Goal: Information Seeking & Learning: Learn about a topic

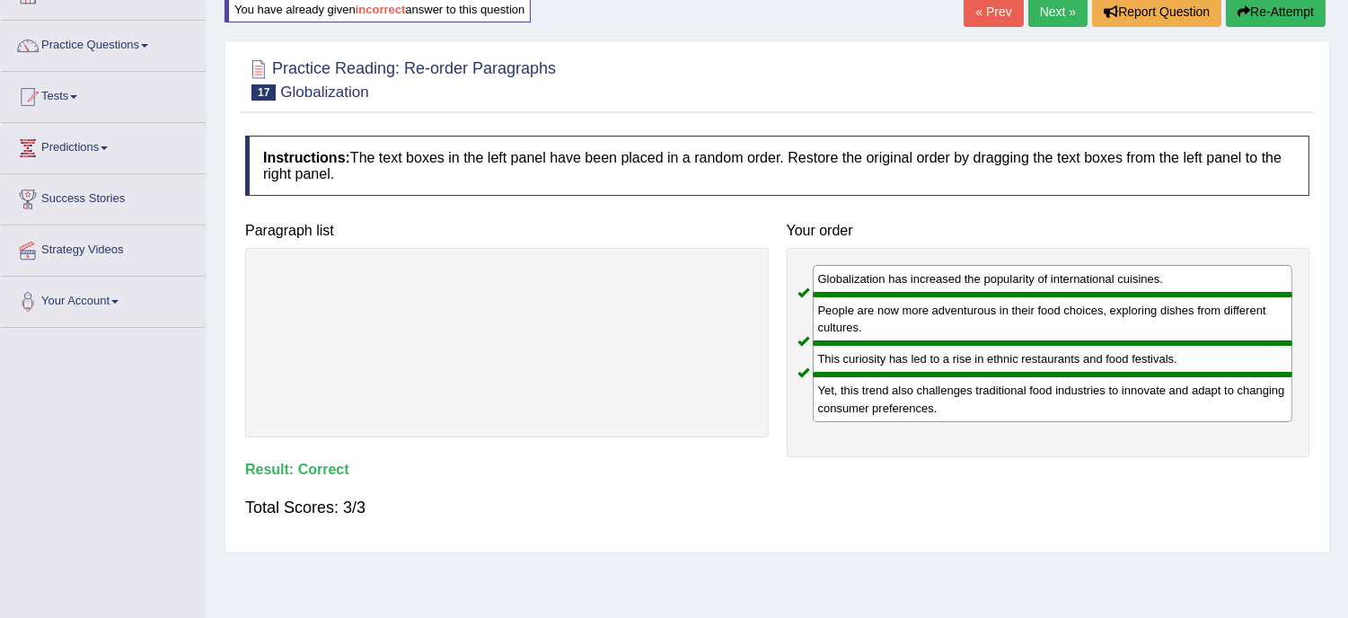
click at [1047, 2] on link "Next »" at bounding box center [1057, 11] width 59 height 31
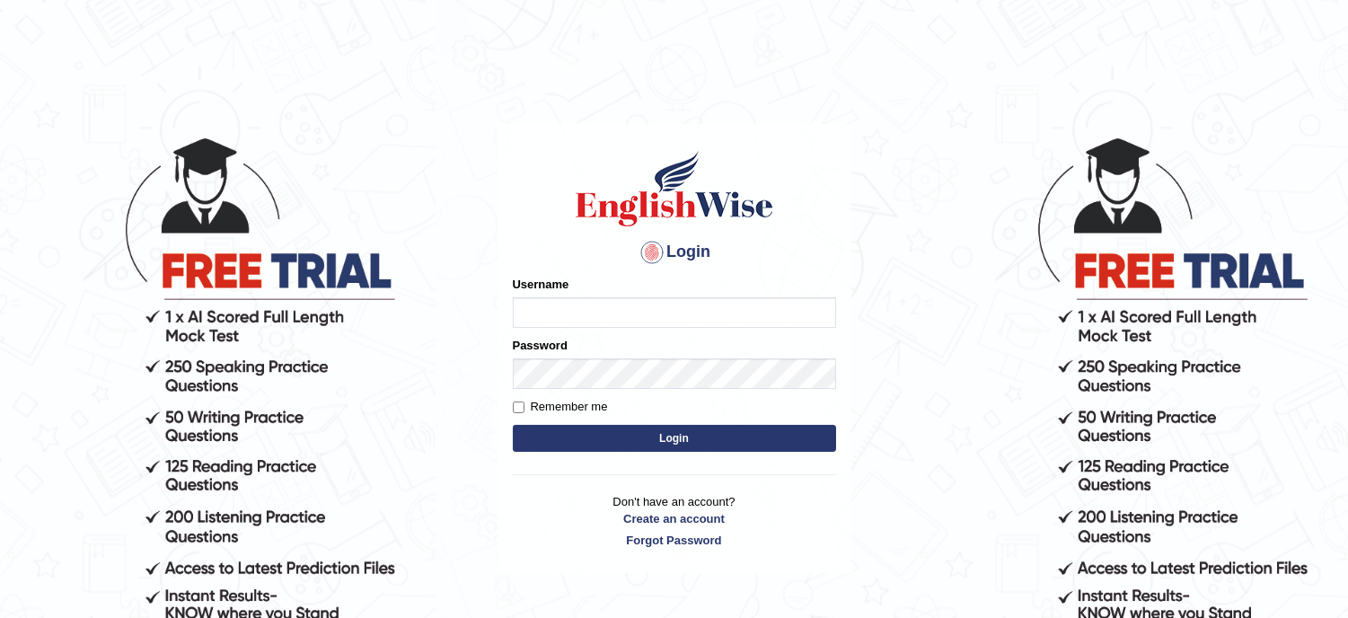
type input "musukwaluis1"
click at [739, 425] on button "Login" at bounding box center [674, 438] width 323 height 27
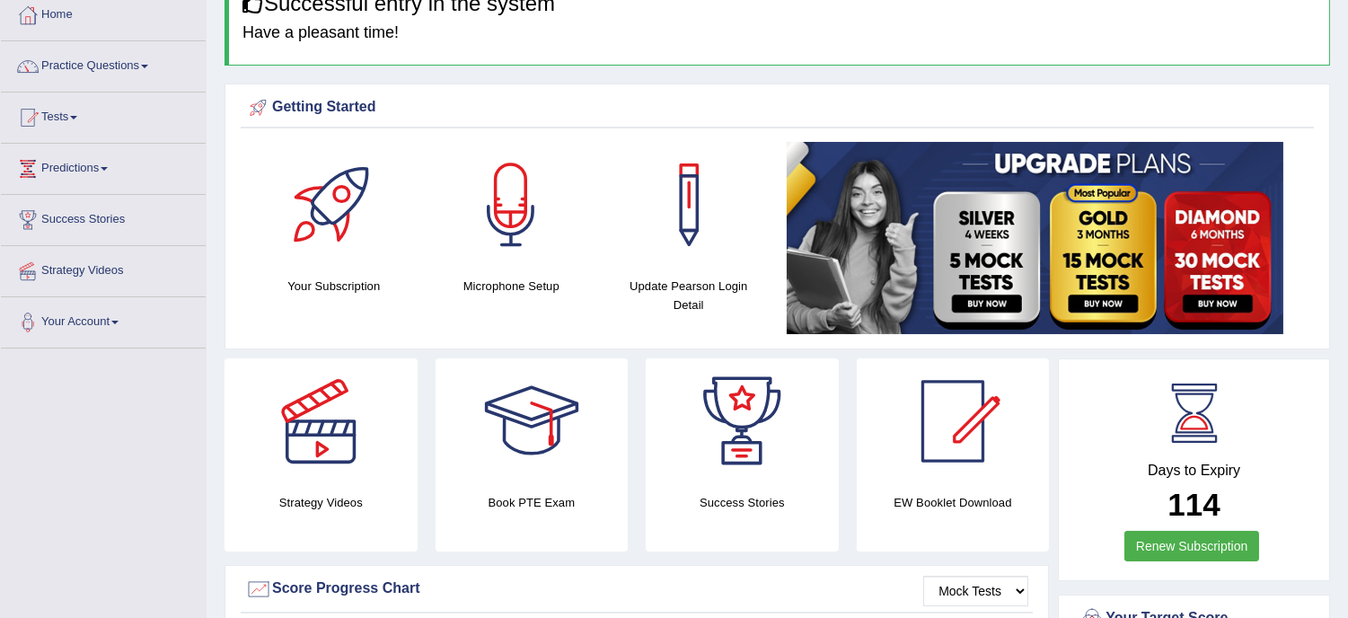
scroll to position [119, 0]
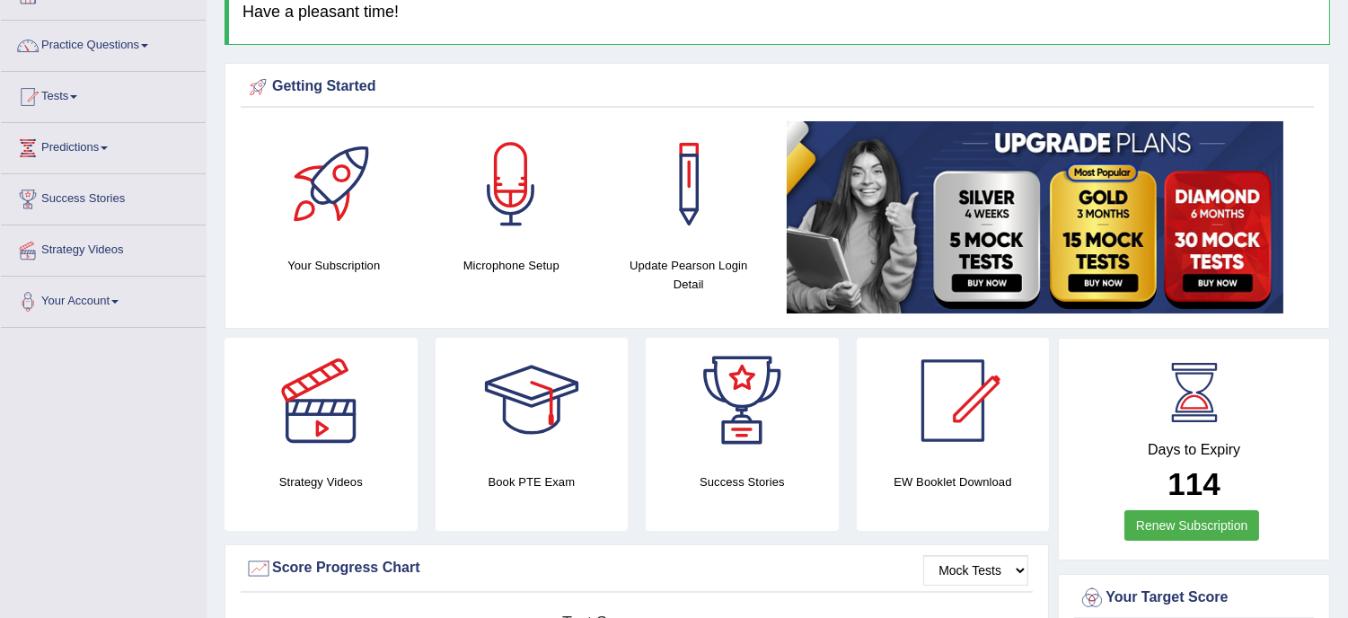
click at [100, 40] on link "Practice Questions" at bounding box center [103, 43] width 205 height 45
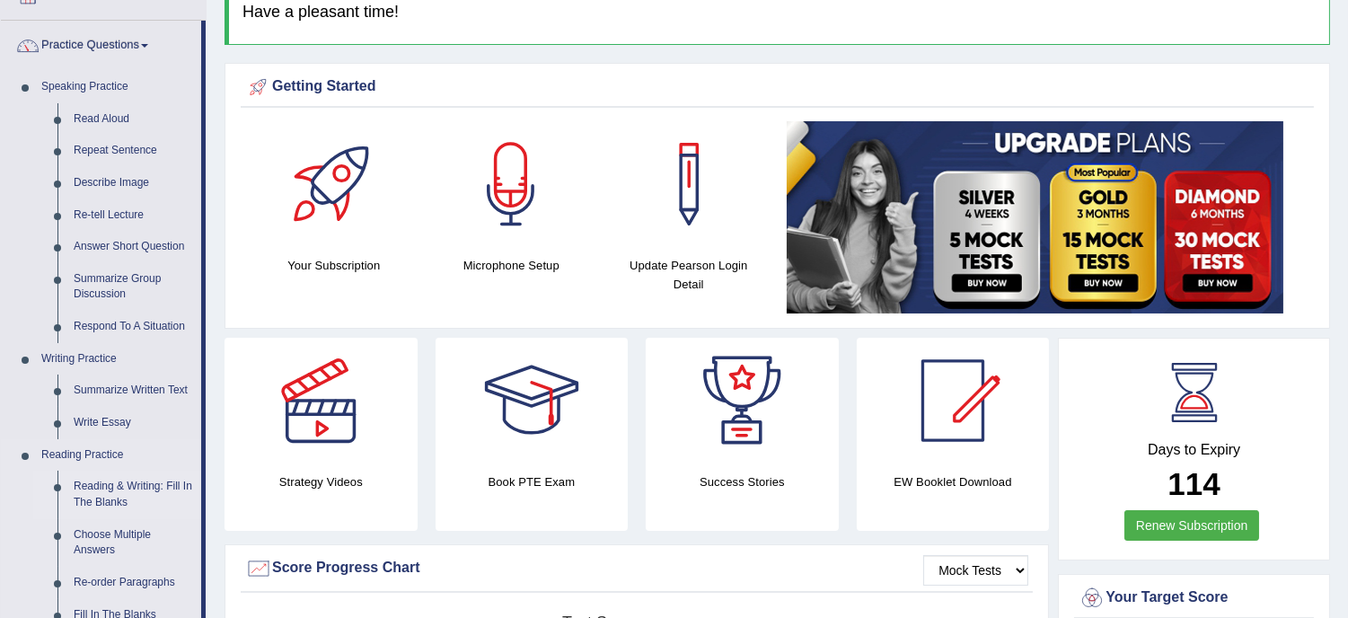
click at [131, 483] on link "Reading & Writing: Fill In The Blanks" at bounding box center [134, 495] width 136 height 48
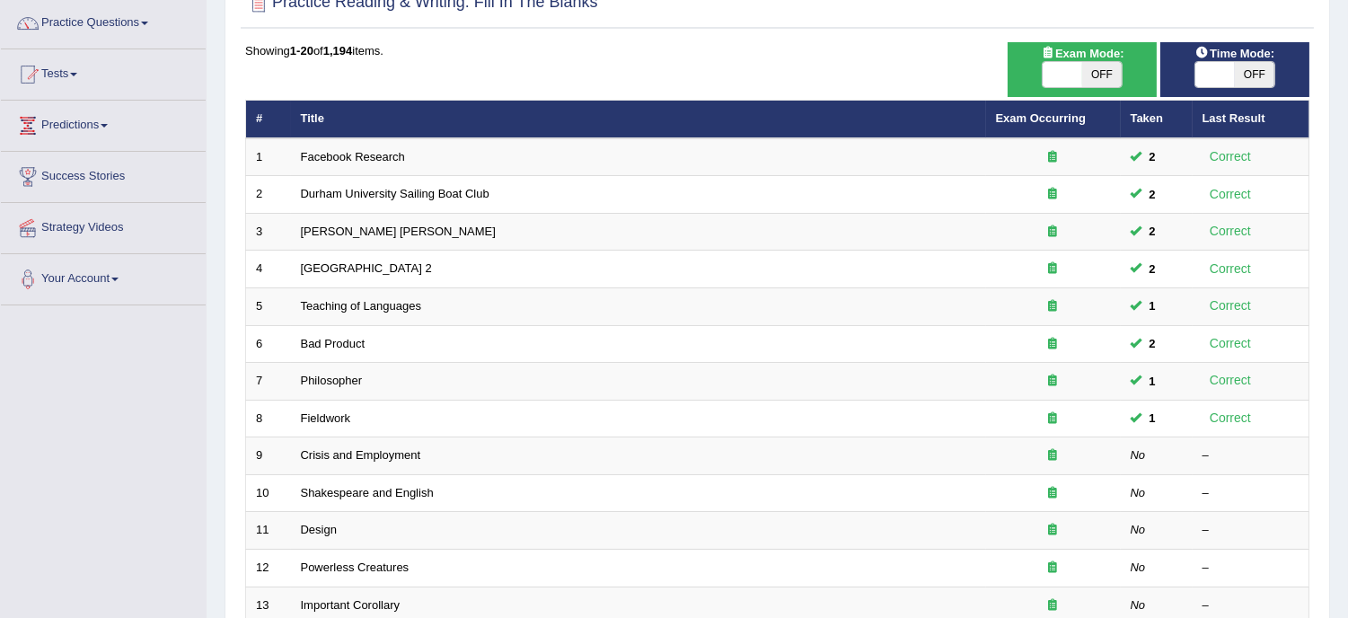
scroll to position [159, 0]
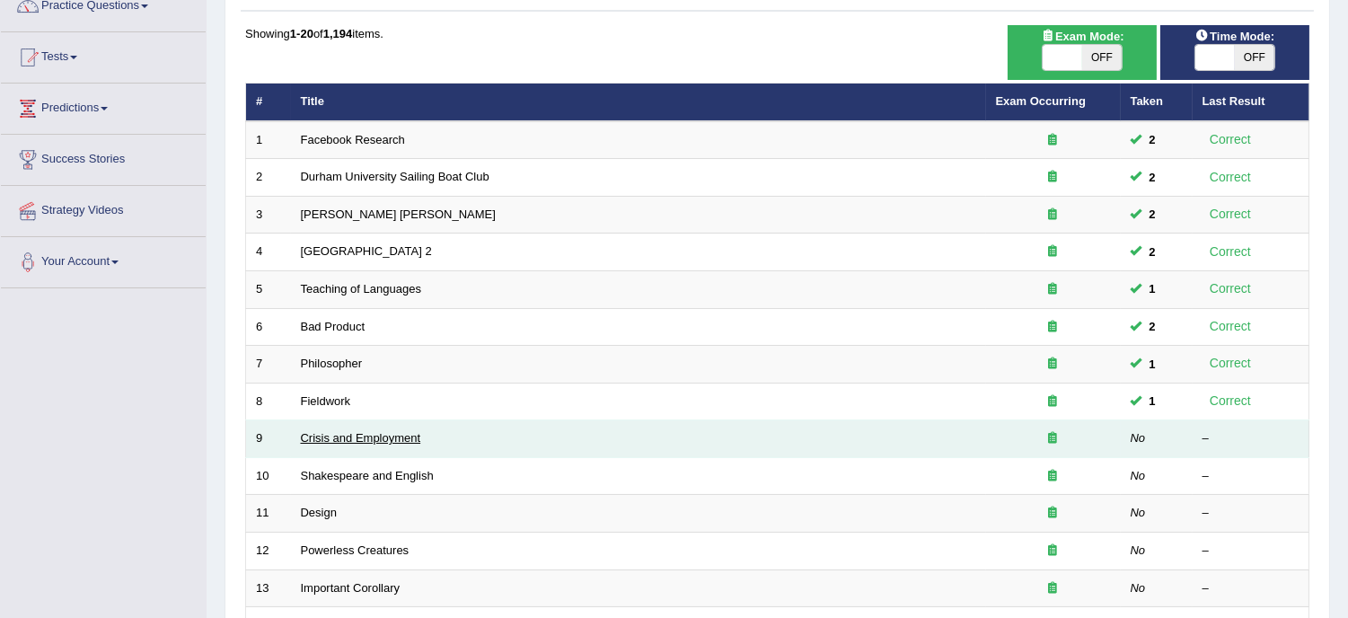
click at [391, 438] on link "Crisis and Employment" at bounding box center [361, 437] width 120 height 13
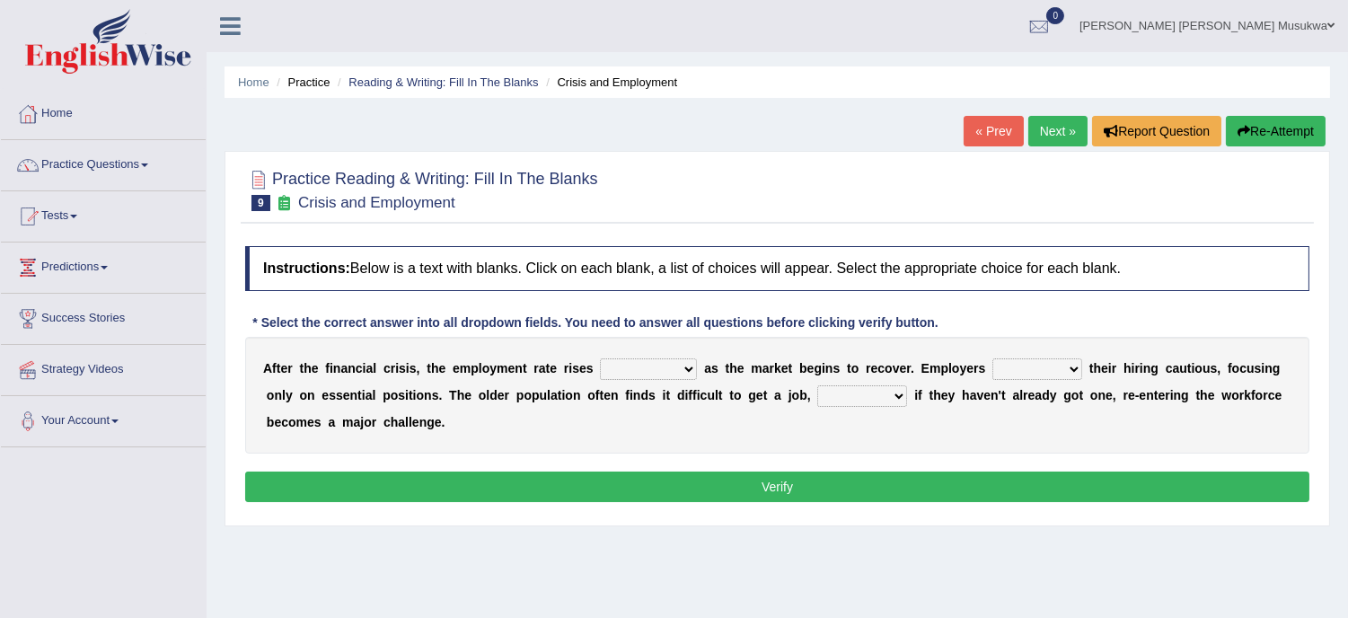
click at [685, 365] on select "normally conversely strenuously sharply" at bounding box center [648, 369] width 97 height 22
click at [600, 358] on select "normally conversely strenuously sharply" at bounding box center [648, 369] width 97 height 22
click at [684, 366] on select "normally conversely strenuously sharply" at bounding box center [648, 369] width 97 height 22
select select "strenuously"
click at [600, 358] on select "normally conversely strenuously sharply" at bounding box center [648, 369] width 97 height 22
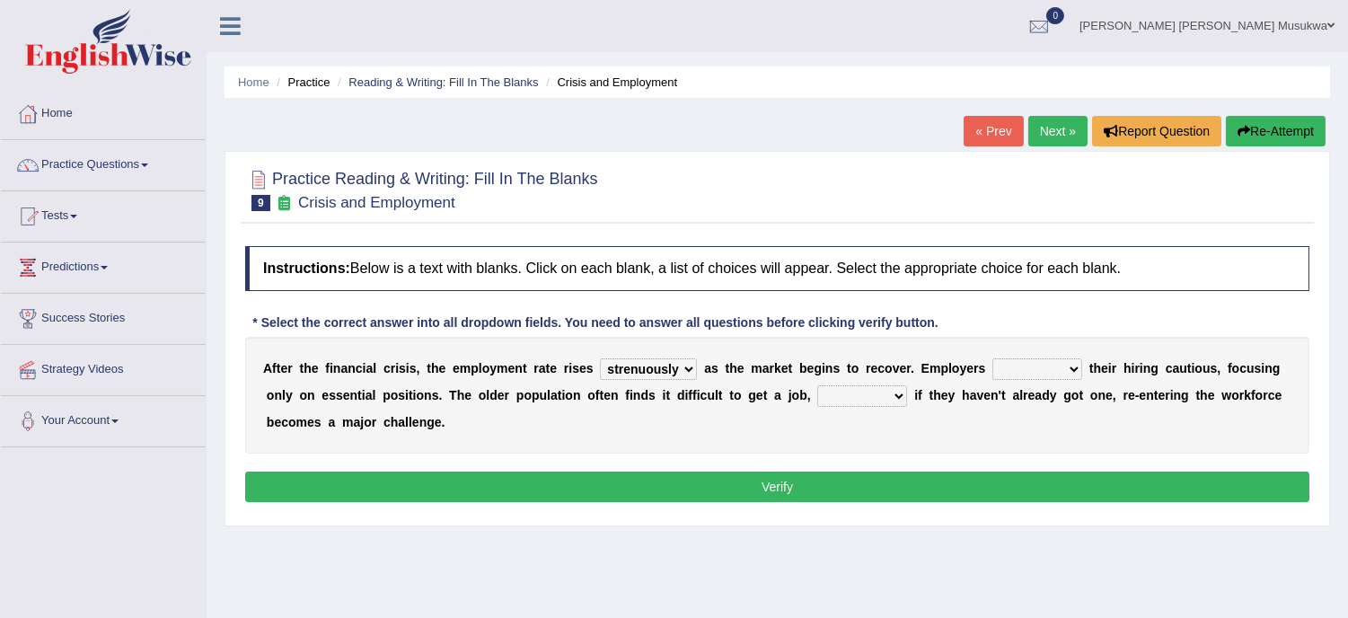
click at [1071, 361] on select "keeping kept keep are kept" at bounding box center [1037, 369] width 90 height 22
select select "kept"
click at [992, 358] on select "keeping kept keep are kept" at bounding box center [1037, 369] width 90 height 22
click at [895, 392] on select "although while then because" at bounding box center [862, 396] width 90 height 22
select select "because"
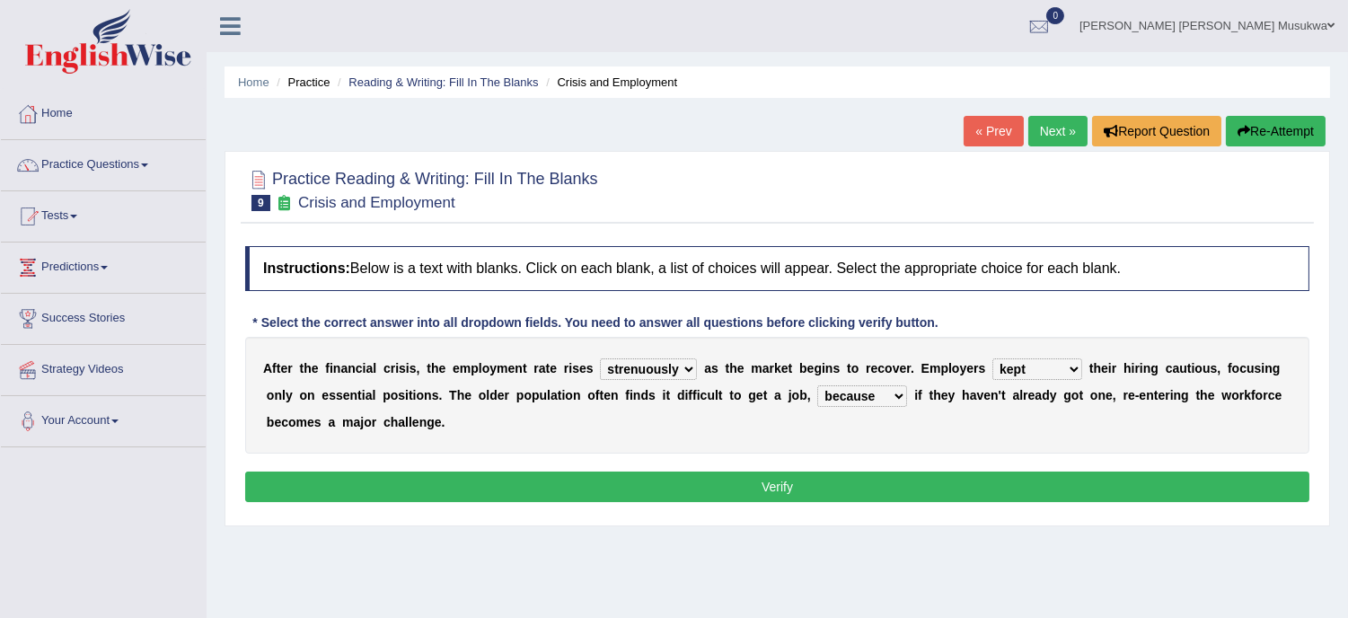
click at [817, 385] on select "although while then because" at bounding box center [862, 396] width 90 height 22
click at [766, 492] on button "Verify" at bounding box center [777, 487] width 1064 height 31
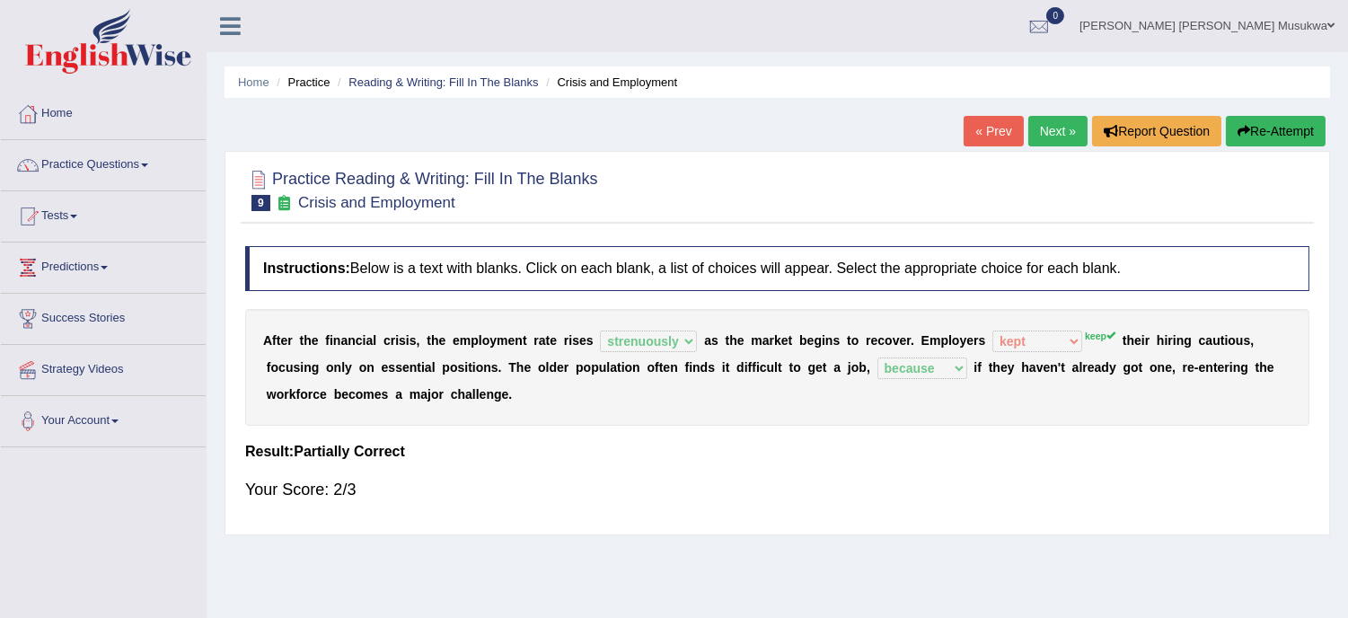
click at [1297, 128] on button "Re-Attempt" at bounding box center [1276, 131] width 100 height 31
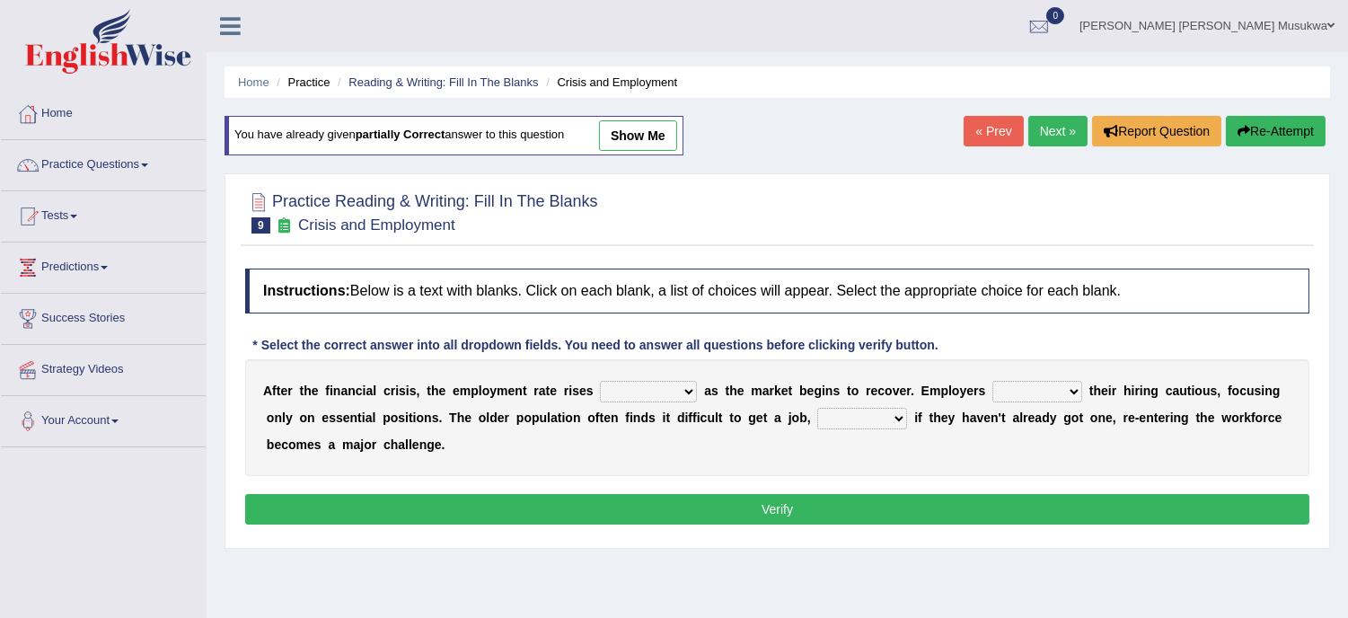
click at [692, 389] on select "normally conversely strenuously sharply" at bounding box center [648, 392] width 97 height 22
select select "strenuously"
click at [600, 381] on select "normally conversely strenuously sharply" at bounding box center [648, 392] width 97 height 22
click at [1074, 379] on div "A f t e r t h e f i n a n c i a l c r i s i s , t h e e m p l o y m e n t r a t…" at bounding box center [777, 417] width 1064 height 117
click at [1074, 383] on select "keeping kept keep are kept" at bounding box center [1037, 392] width 90 height 22
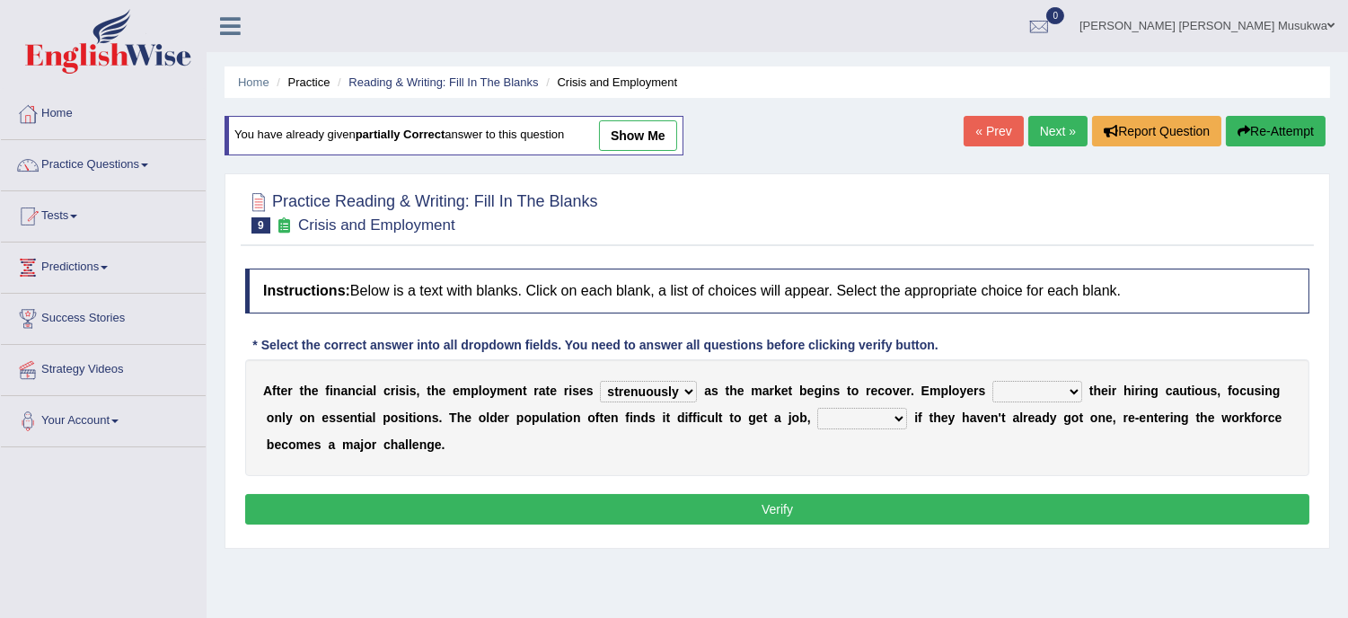
select select "keep"
click at [992, 381] on select "keeping kept keep are kept" at bounding box center [1037, 392] width 90 height 22
click at [901, 411] on select "although while then because" at bounding box center [862, 419] width 90 height 22
select select "because"
click at [817, 408] on select "although while then because" at bounding box center [862, 419] width 90 height 22
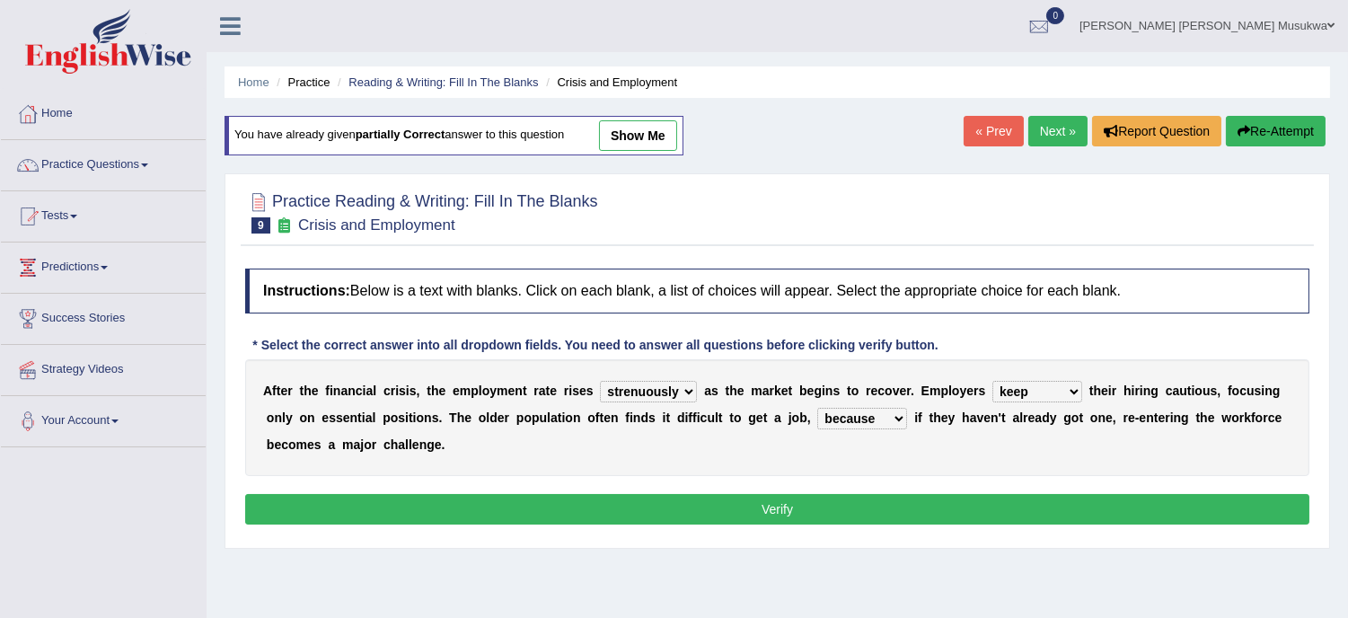
click at [862, 514] on button "Verify" at bounding box center [777, 509] width 1064 height 31
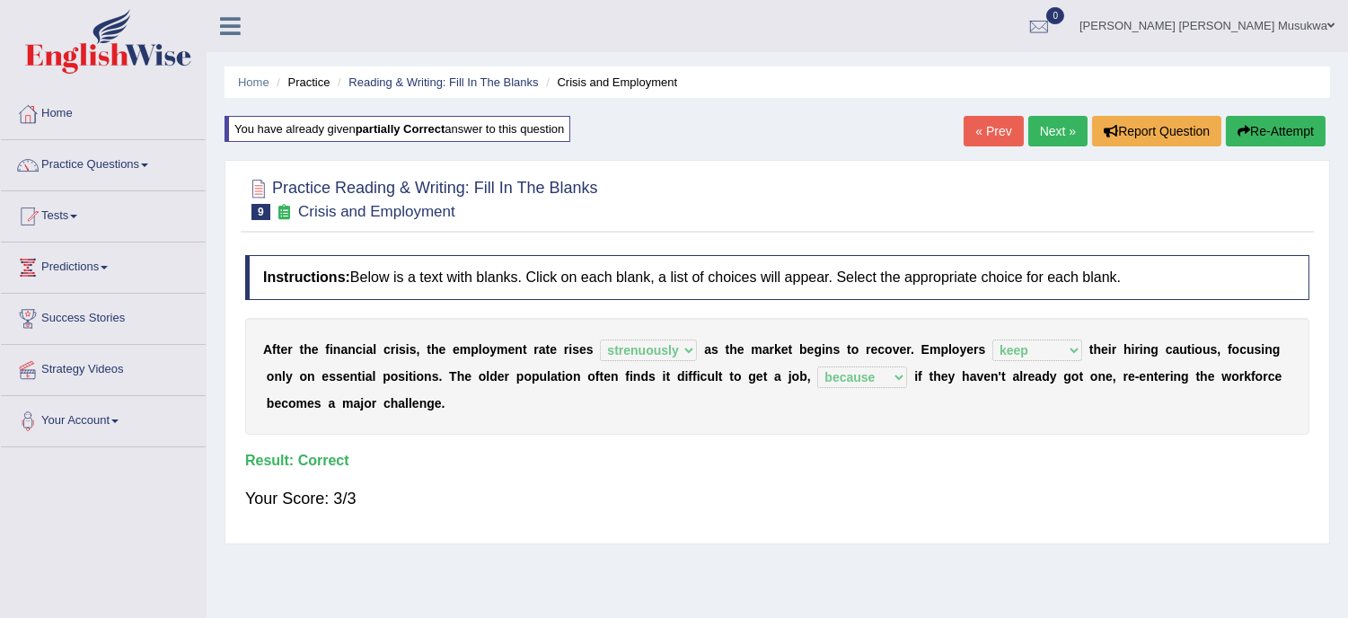
click at [1053, 132] on link "Next »" at bounding box center [1057, 131] width 59 height 31
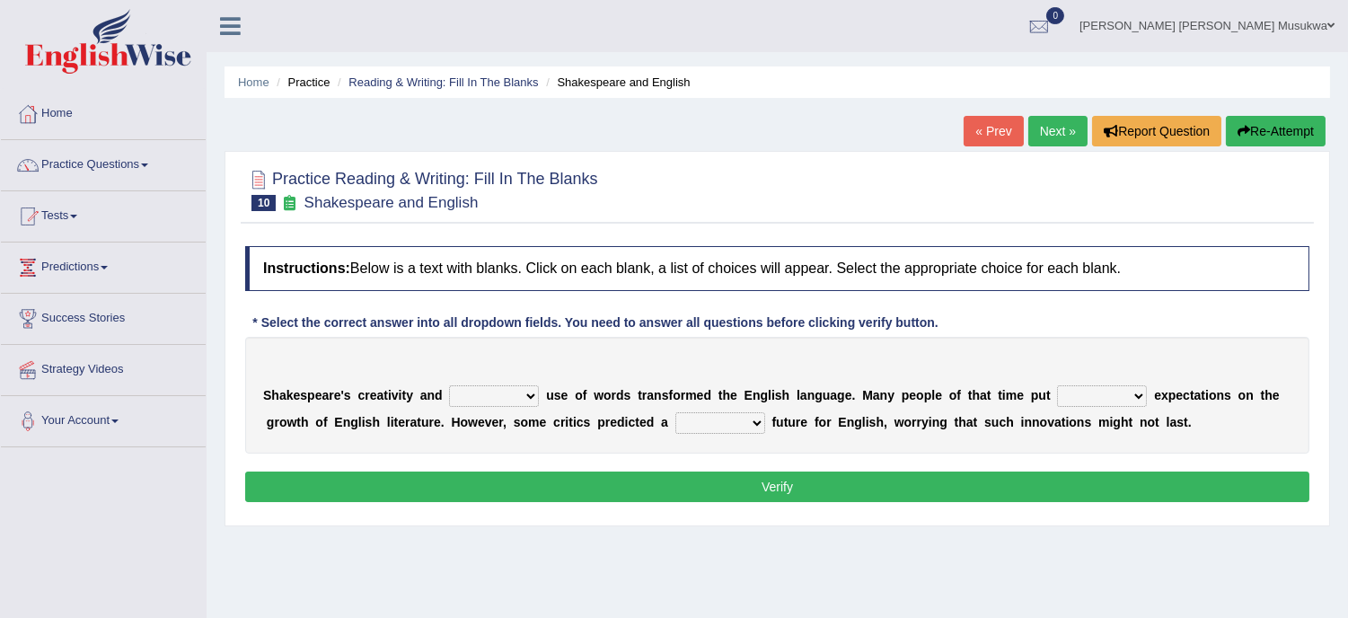
click at [533, 392] on select "idealized intensive fancied inventive" at bounding box center [494, 396] width 90 height 22
select select "inventive"
click at [449, 385] on select "idealized intensive fancied inventive" at bounding box center [494, 396] width 90 height 22
click at [1139, 391] on select "wide much high more" at bounding box center [1102, 396] width 90 height 22
select select "high"
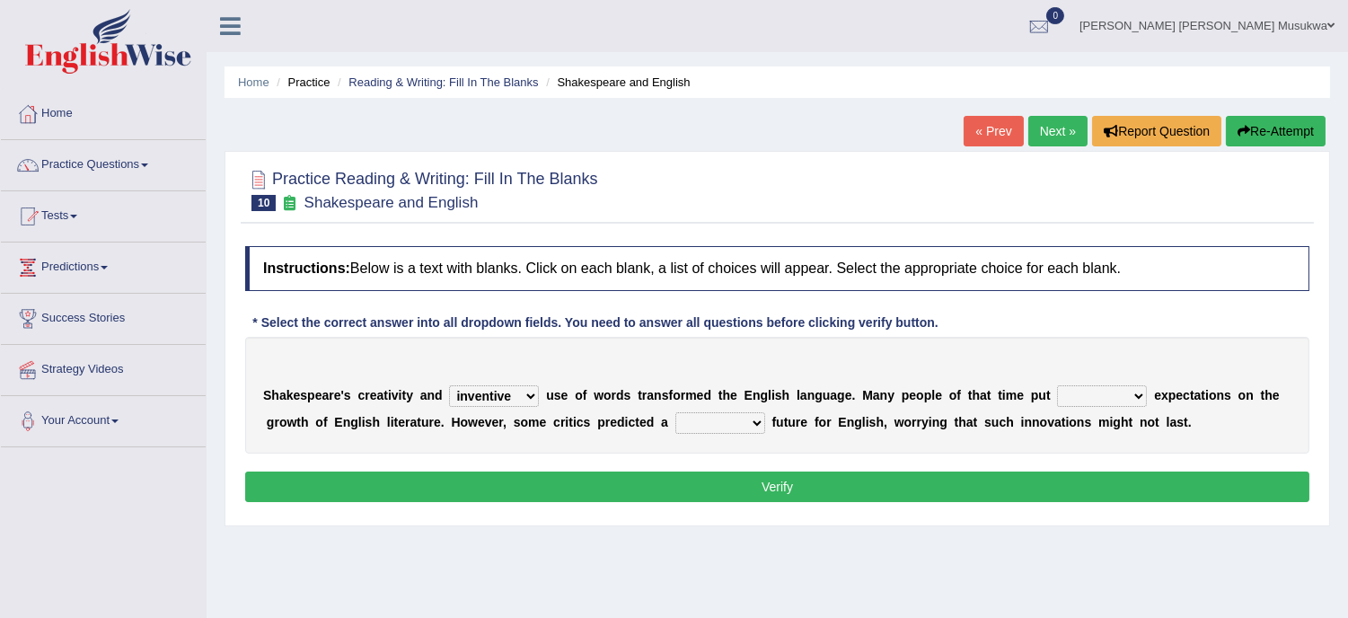
click at [1057, 385] on select "wide much high more" at bounding box center [1102, 396] width 90 height 22
click at [757, 418] on select "monetary promising irresistible daunting" at bounding box center [720, 423] width 90 height 22
select select "daunting"
click at [675, 412] on select "monetary promising irresistible daunting" at bounding box center [720, 423] width 90 height 22
click at [762, 483] on button "Verify" at bounding box center [777, 487] width 1064 height 31
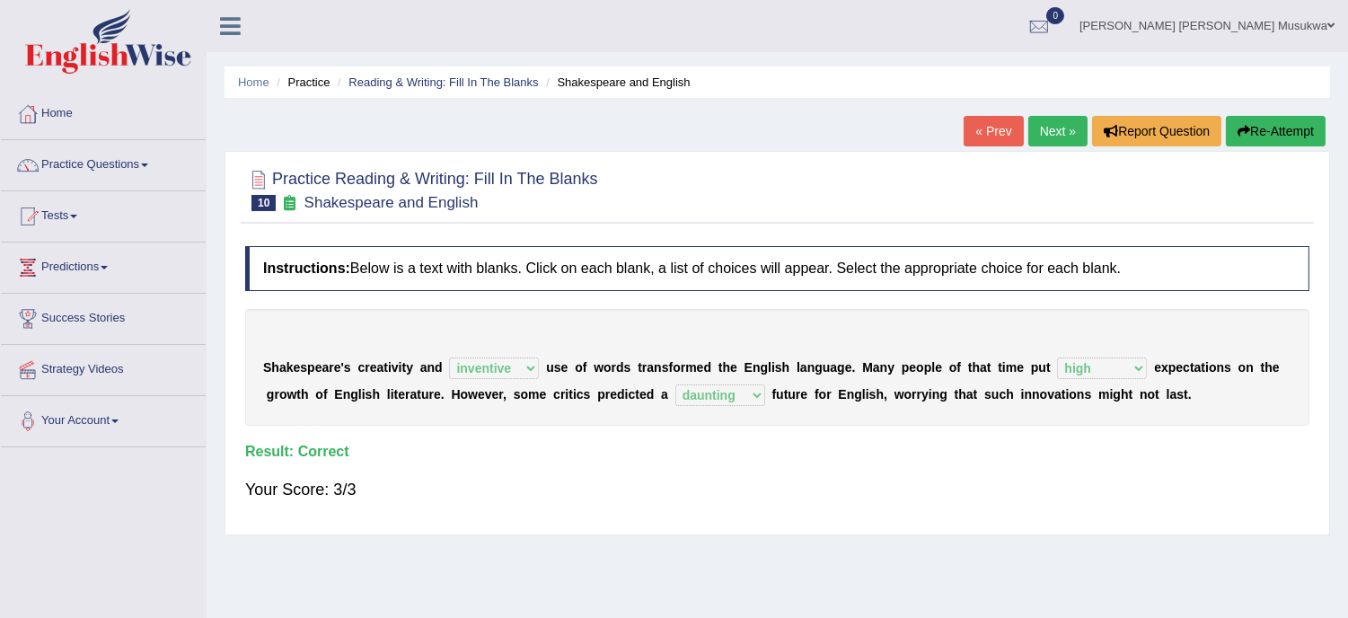
click at [1028, 130] on link "Next »" at bounding box center [1057, 131] width 59 height 31
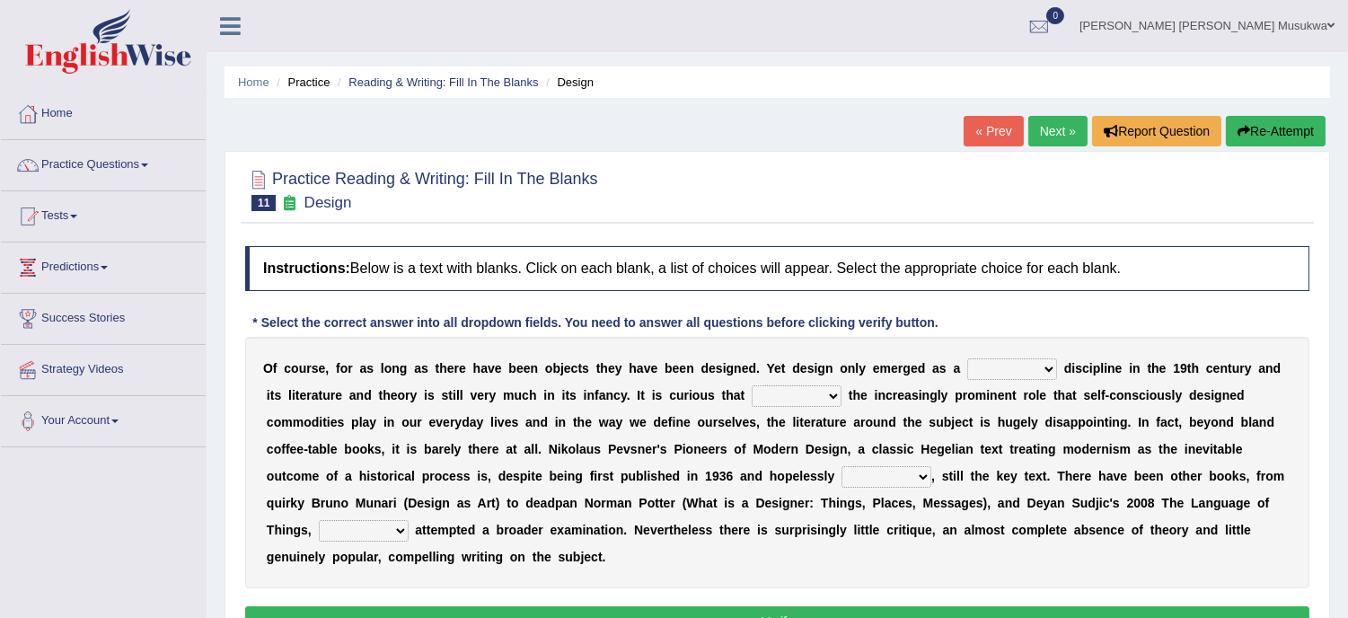
click at [1047, 366] on select "bilateral ubiquitous foremost dedicated" at bounding box center [1012, 369] width 90 height 22
select select "foremost"
click at [967, 358] on select "bilateral ubiquitous foremost dedicated" at bounding box center [1012, 369] width 90 height 22
click at [835, 392] on select "since despite within through" at bounding box center [797, 396] width 90 height 22
select select "despite"
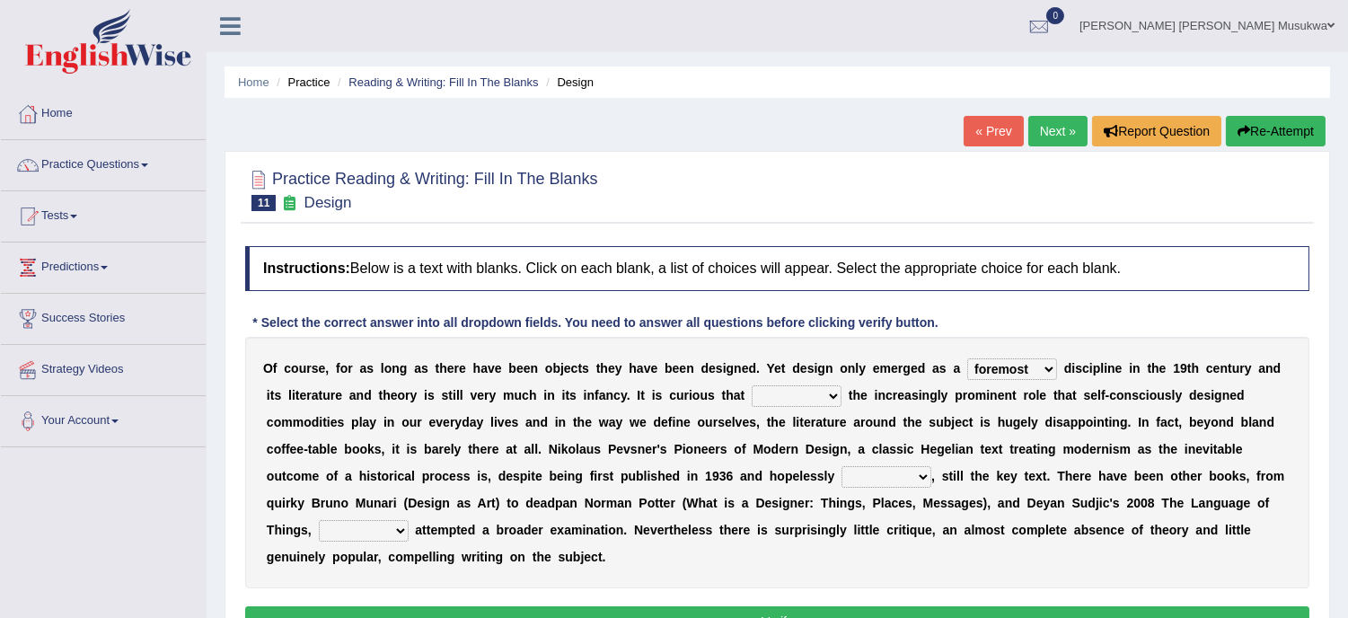
click at [752, 385] on select "since despite within through" at bounding box center [797, 396] width 90 height 22
click at [909, 476] on select "dates dating date dated" at bounding box center [887, 477] width 90 height 22
select select "date"
click at [842, 466] on select "dates dating date dated" at bounding box center [887, 477] width 90 height 22
click at [423, 557] on b "e" at bounding box center [425, 557] width 7 height 14
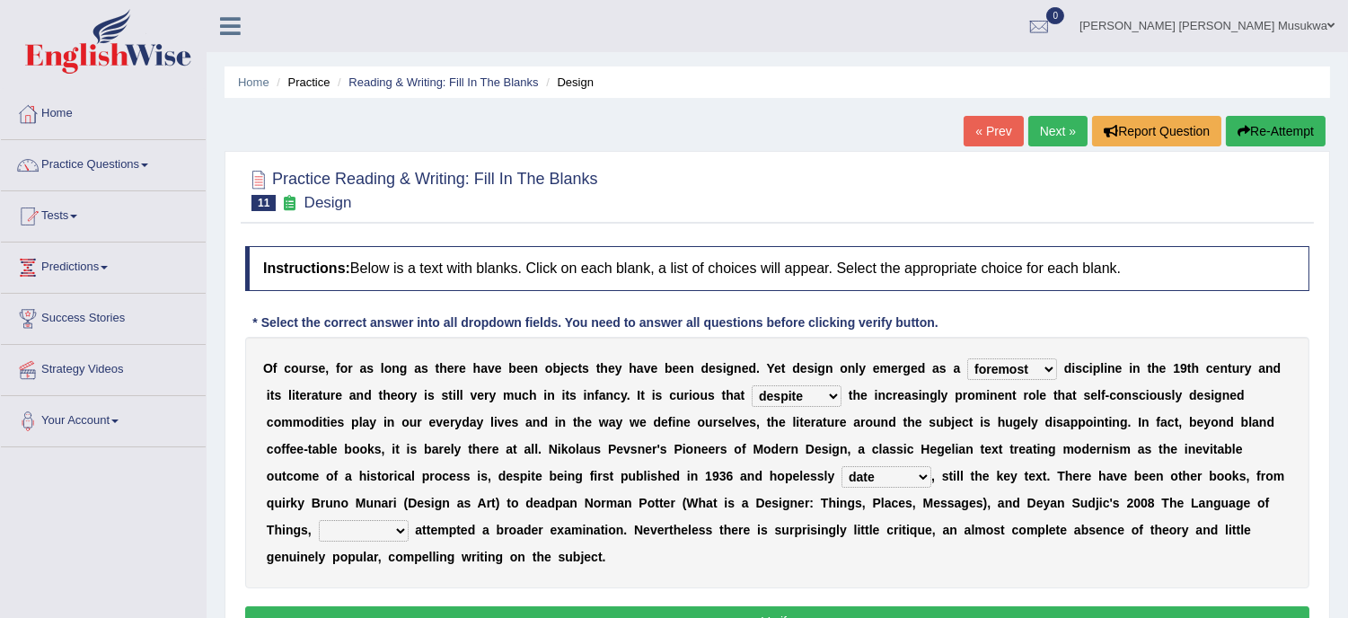
click at [392, 524] on select "which then however as" at bounding box center [364, 531] width 90 height 22
select select "however"
click at [319, 520] on select "which then however as" at bounding box center [364, 531] width 90 height 22
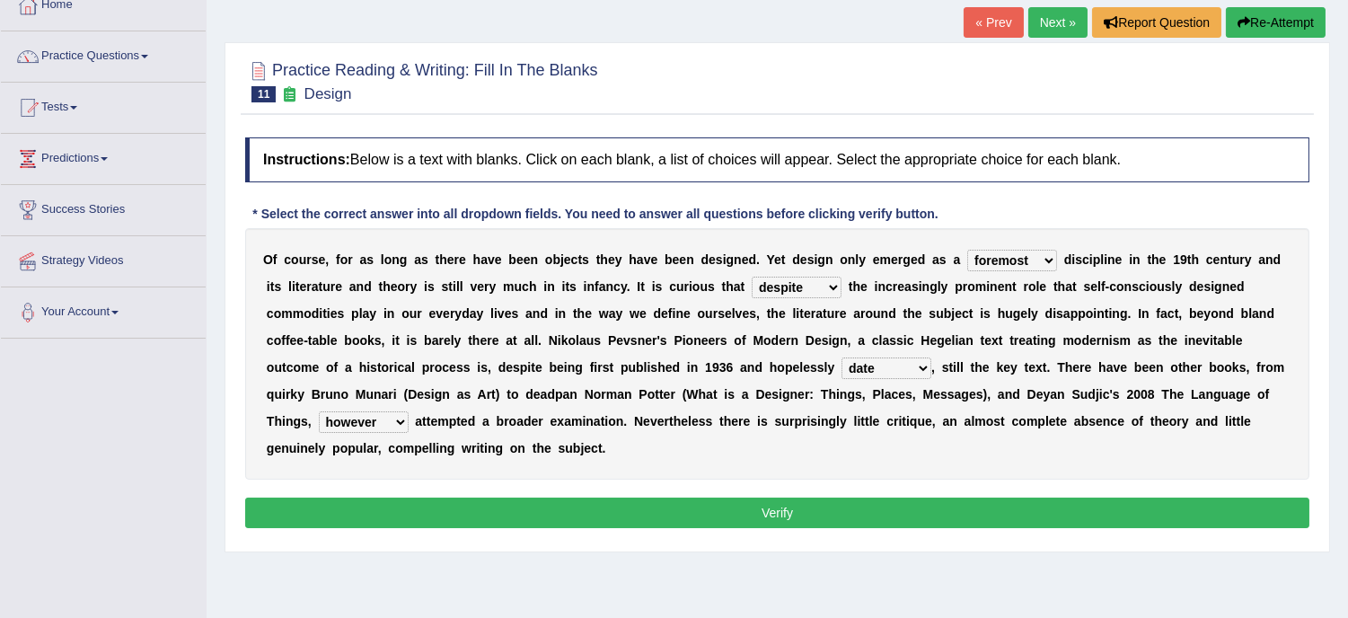
scroll to position [119, 0]
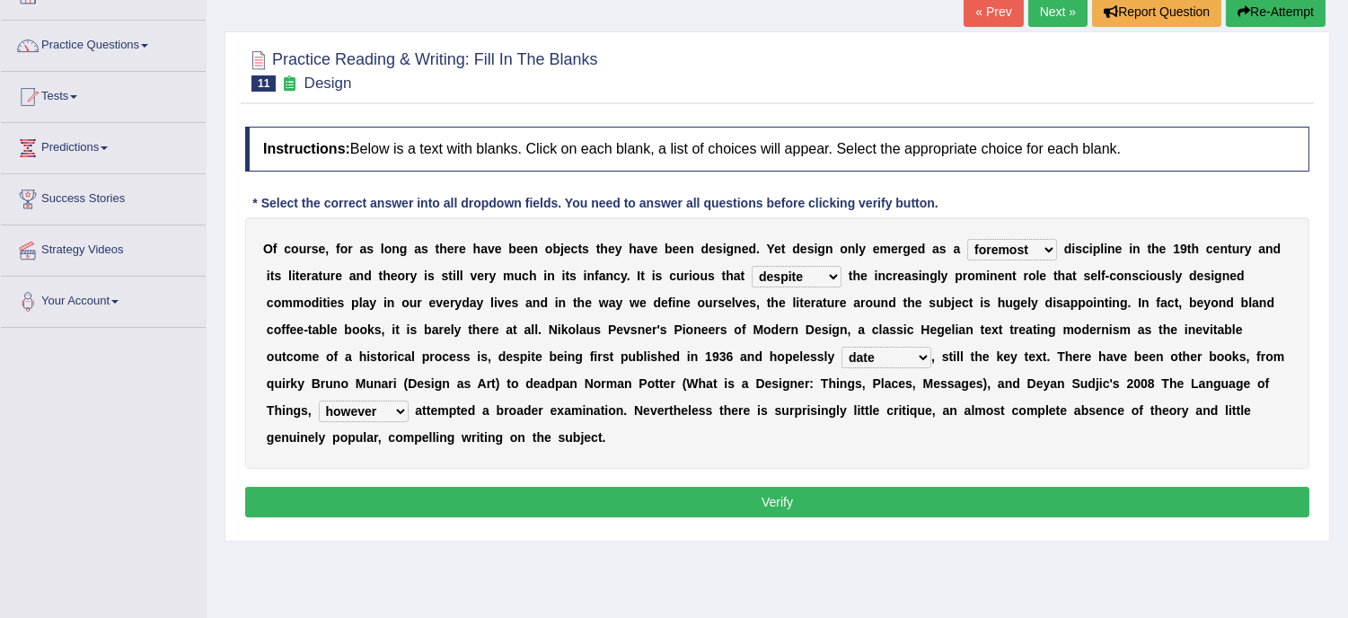
click at [773, 501] on button "Verify" at bounding box center [777, 502] width 1064 height 31
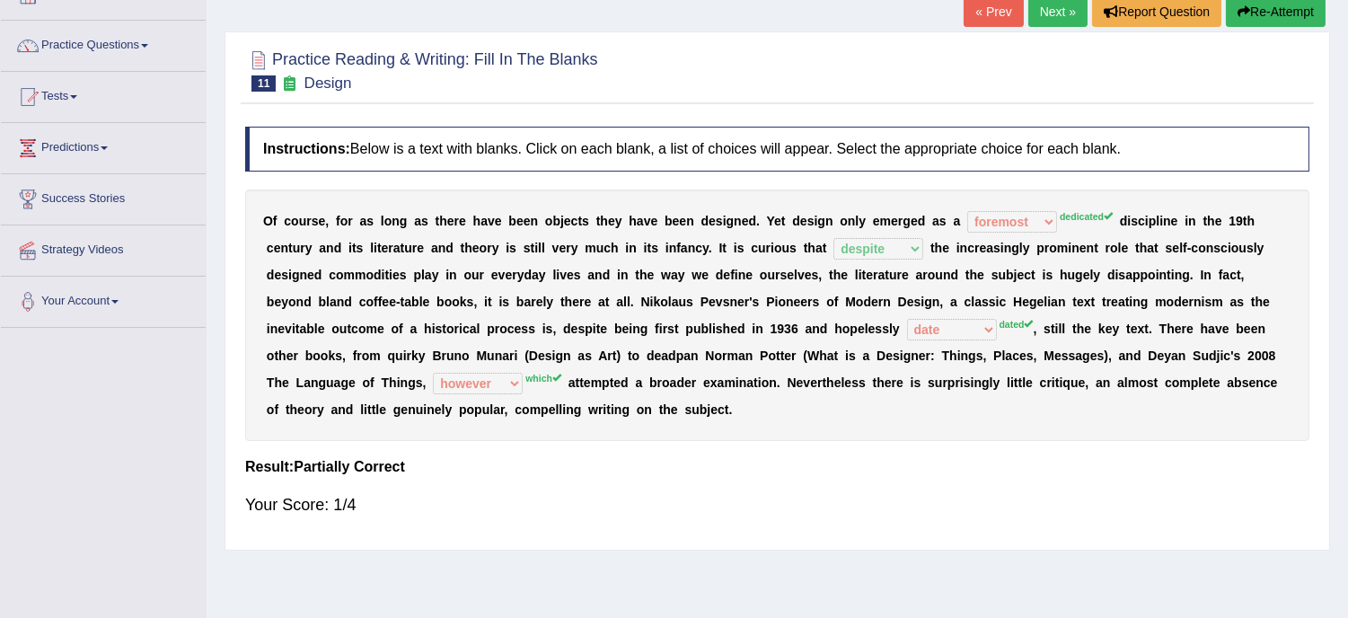
click at [1289, 12] on button "Re-Attempt" at bounding box center [1276, 11] width 100 height 31
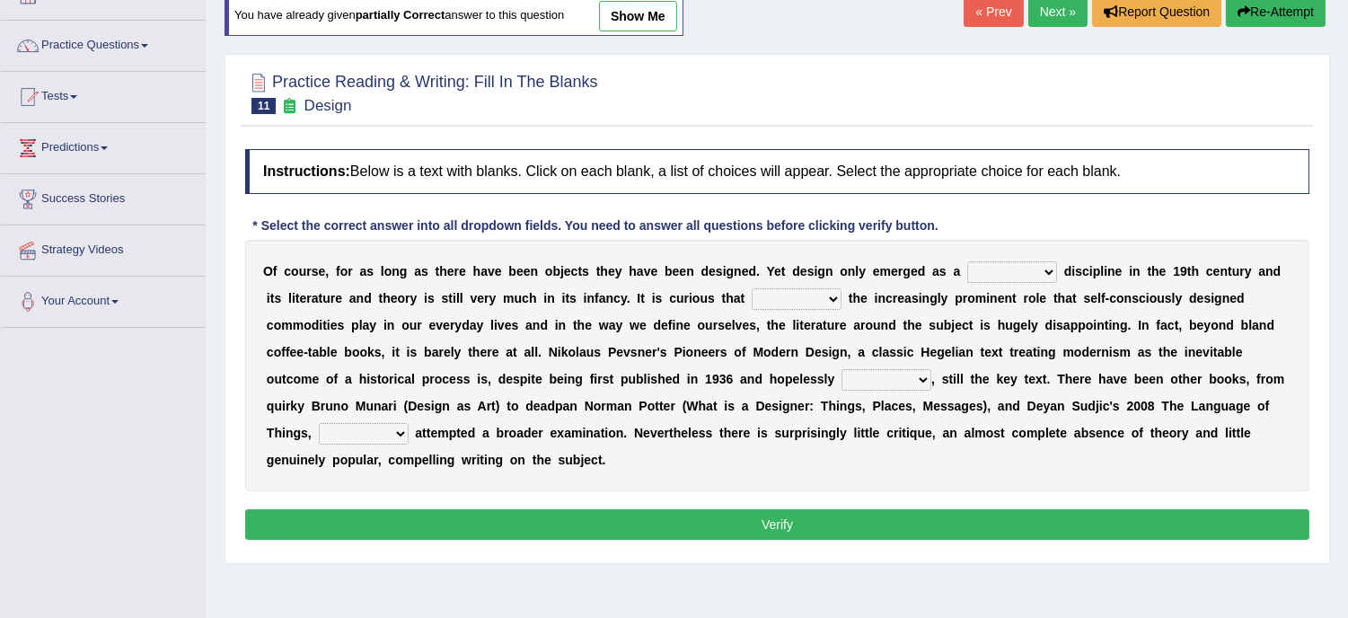
click at [1043, 273] on select "bilateral ubiquitous foremost dedicated" at bounding box center [1012, 272] width 90 height 22
select select "dedicated"
click at [967, 261] on select "bilateral ubiquitous foremost dedicated" at bounding box center [1012, 272] width 90 height 22
click at [835, 291] on select "since despite within through" at bounding box center [797, 299] width 90 height 22
select select "despite"
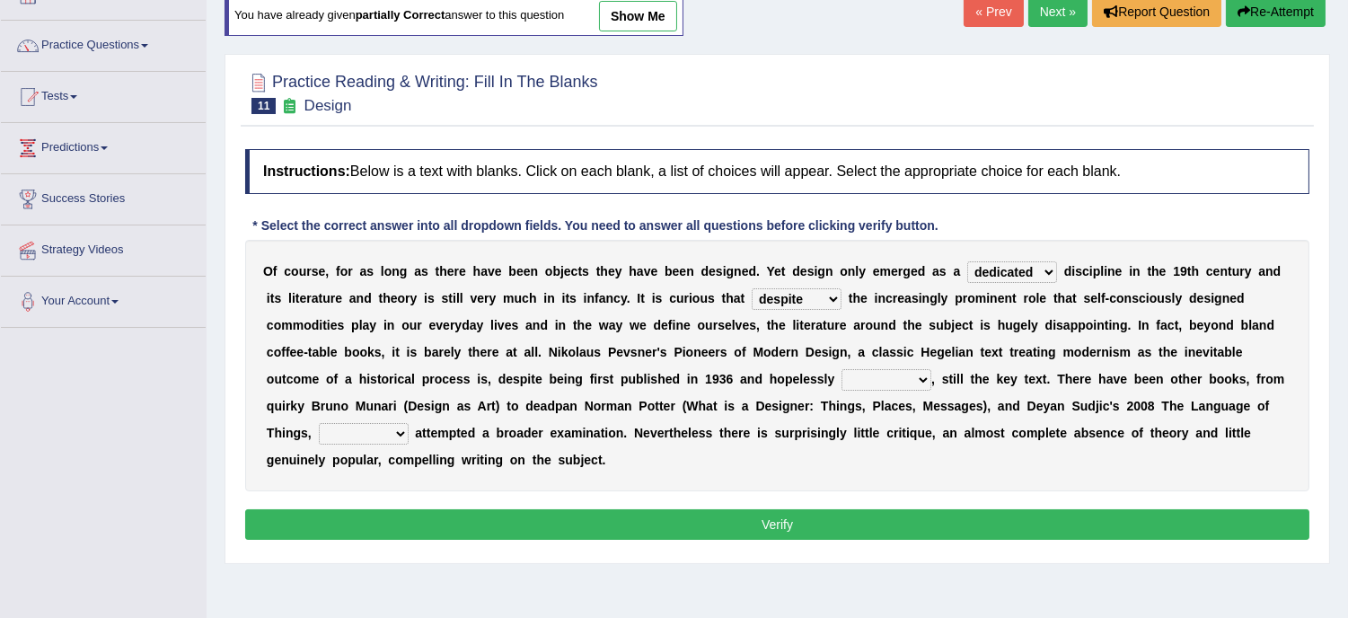
click at [752, 288] on select "since despite within through" at bounding box center [797, 299] width 90 height 22
click at [931, 382] on b "," at bounding box center [933, 379] width 4 height 14
click at [923, 379] on select "dates dating date dated" at bounding box center [887, 380] width 90 height 22
select select "dated"
click at [842, 369] on select "dates dating date dated" at bounding box center [887, 380] width 90 height 22
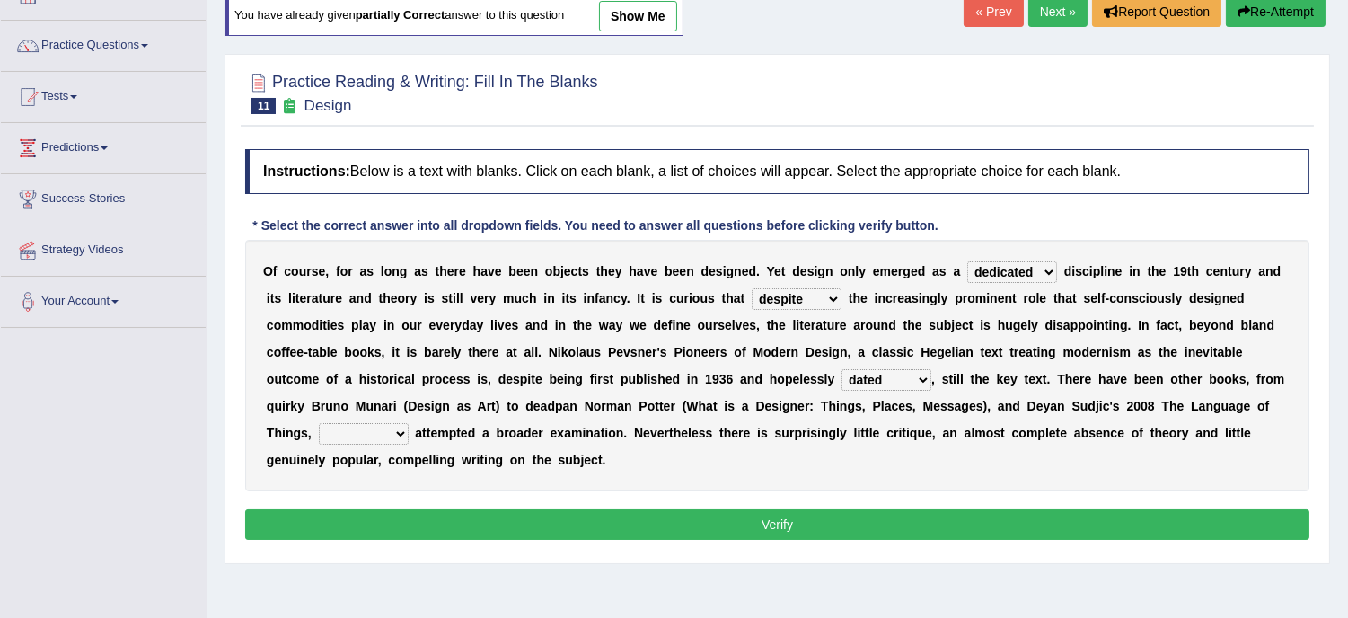
click at [397, 427] on select "which then however as" at bounding box center [364, 434] width 90 height 22
select select "which"
click at [319, 423] on select "which then however as" at bounding box center [364, 434] width 90 height 22
click at [797, 521] on button "Verify" at bounding box center [777, 524] width 1064 height 31
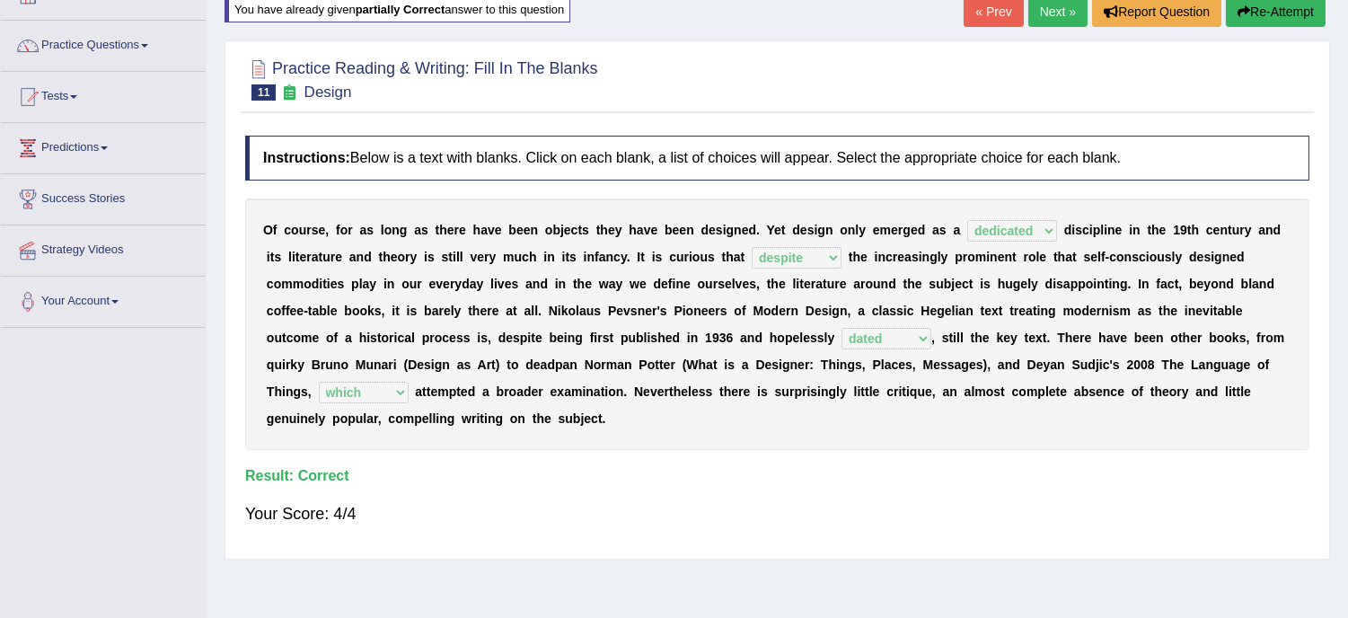
click at [1043, 10] on link "Next »" at bounding box center [1057, 11] width 59 height 31
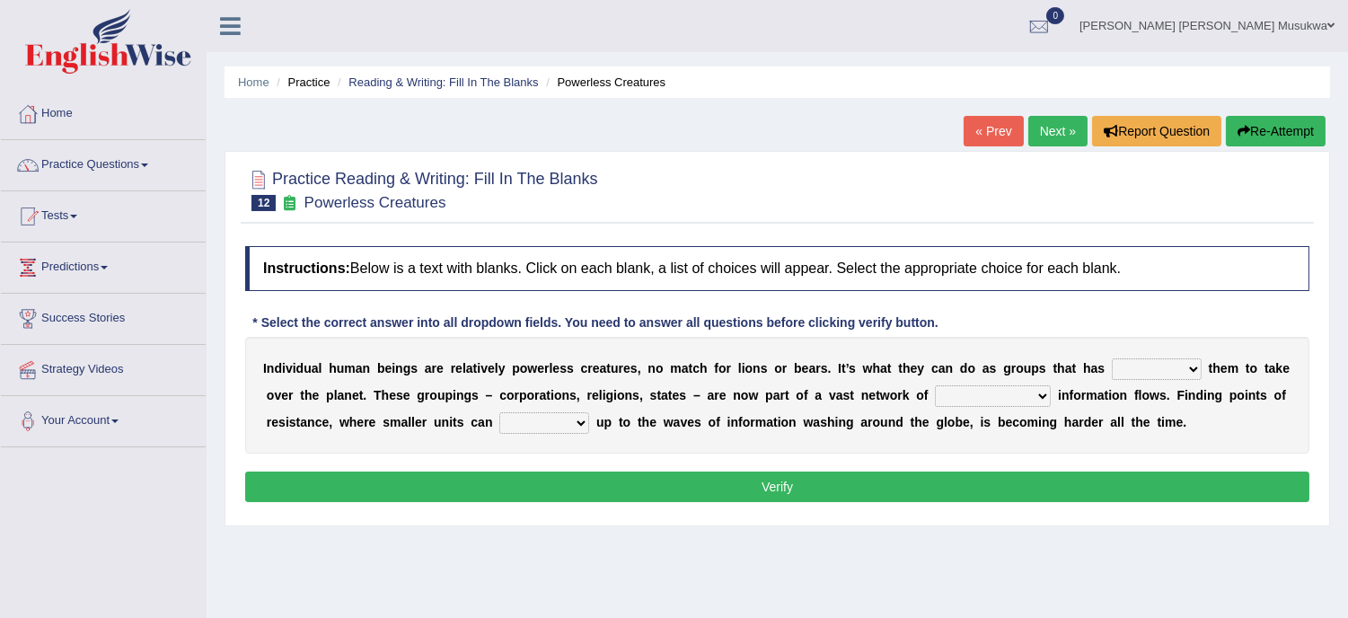
click at [1193, 366] on select "enabled contended embodied conjured" at bounding box center [1157, 369] width 90 height 22
click at [1191, 362] on select "enabled contended embodied conjured" at bounding box center [1157, 369] width 90 height 22
select select "enabled"
click at [1112, 358] on select "enabled contended embodied conjured" at bounding box center [1157, 369] width 90 height 22
click at [1044, 396] on select "interconnected overlapping fastened exploited" at bounding box center [993, 396] width 116 height 22
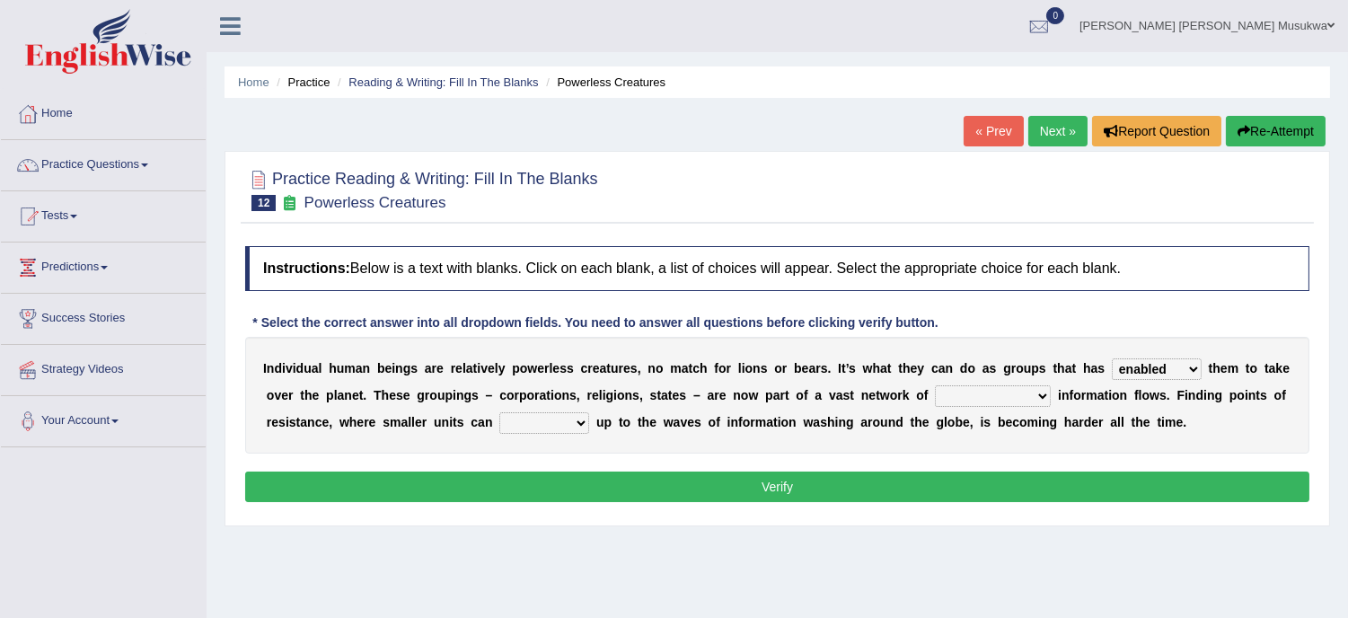
select select "interconnected"
click at [935, 385] on select "interconnected overlapping fastened exploited" at bounding box center [993, 396] width 116 height 22
click at [577, 416] on select "stand raise hail pump" at bounding box center [544, 423] width 90 height 22
select select "stand"
click at [499, 412] on select "stand raise hail pump" at bounding box center [544, 423] width 90 height 22
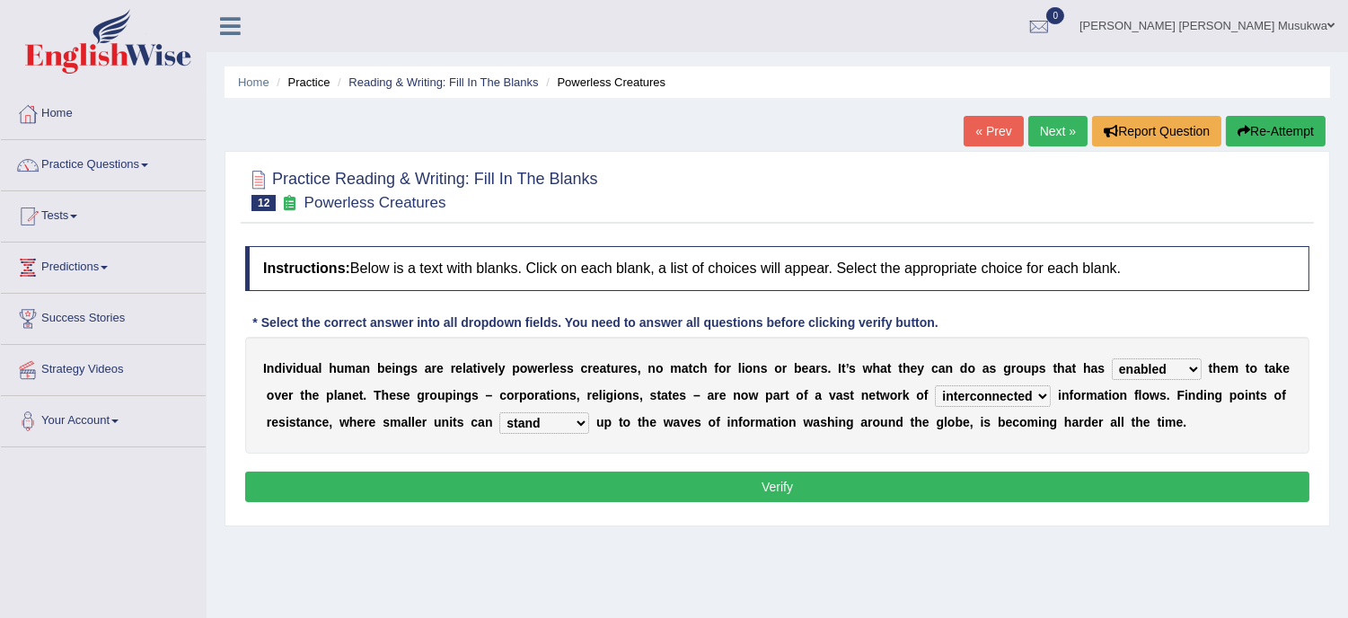
click at [650, 483] on button "Verify" at bounding box center [777, 487] width 1064 height 31
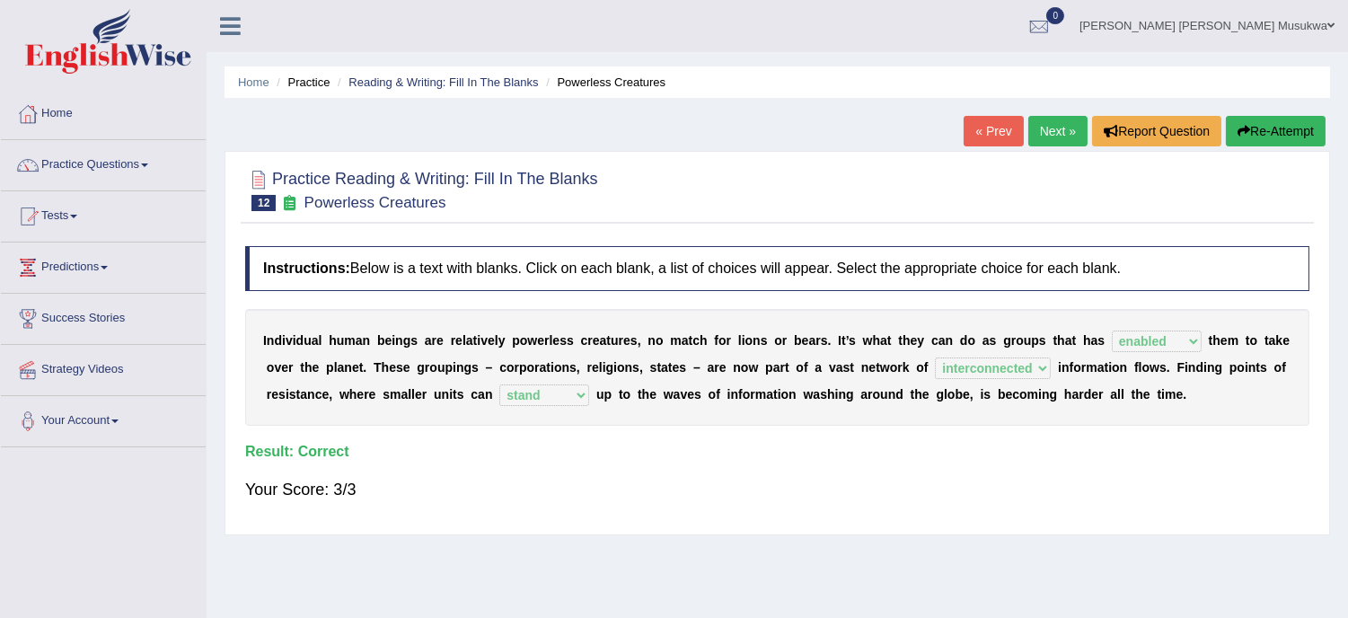
click at [1046, 123] on link "Next »" at bounding box center [1057, 131] width 59 height 31
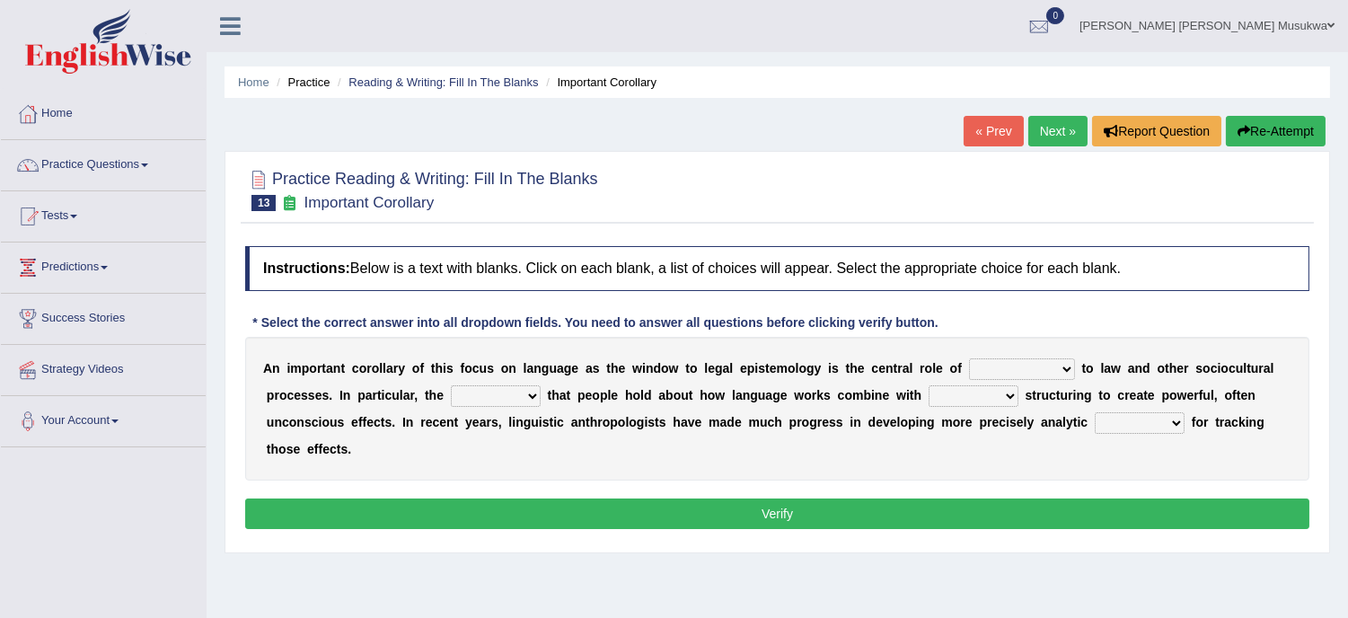
click at [1067, 371] on select "discourse epoch dialect acquaintance" at bounding box center [1022, 369] width 106 height 22
select select "acquaintance"
click at [969, 358] on select "discourse epoch dialect acquaintance" at bounding box center [1022, 369] width 106 height 22
click at [521, 387] on select "deviation besmirch consent ideas" at bounding box center [496, 396] width 90 height 22
select select "deviation"
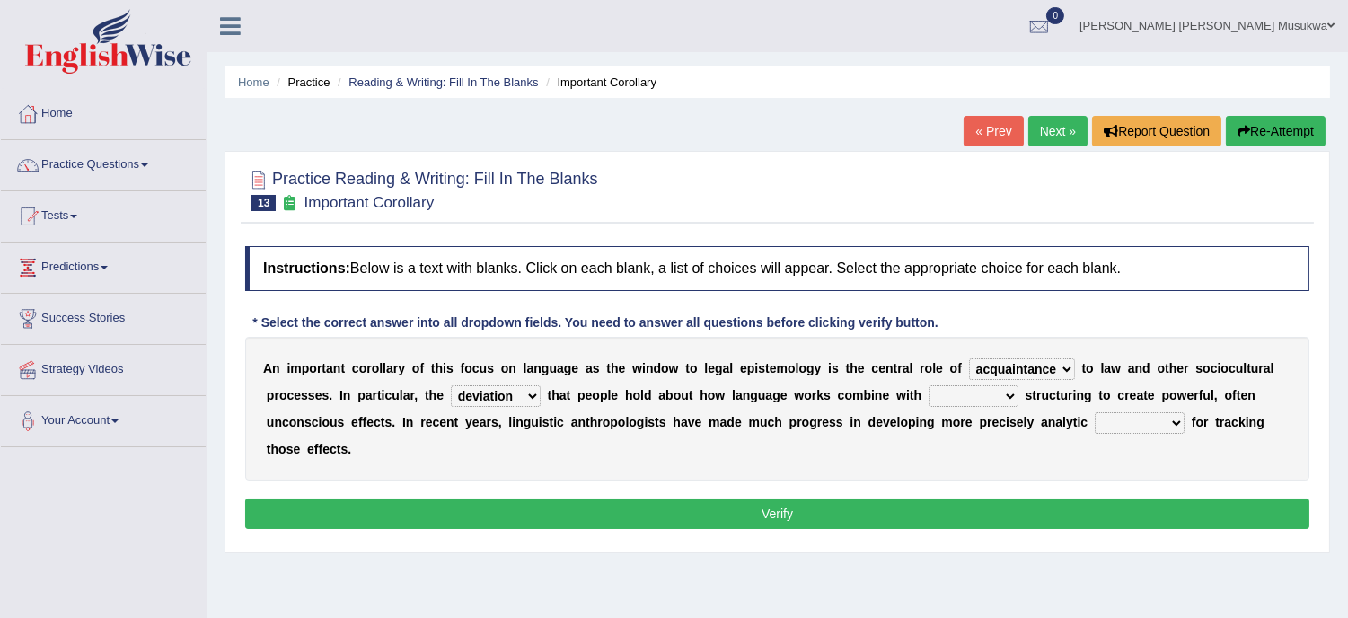
click at [451, 385] on select "deviation besmirch consent ideas" at bounding box center [496, 396] width 90 height 22
click at [1011, 398] on select "mandatory linguistic legitimate customary" at bounding box center [974, 396] width 90 height 22
select select "mandatory"
click at [929, 385] on select "mandatory linguistic legitimate customary" at bounding box center [974, 396] width 90 height 22
click at [995, 445] on div "A n i m p o r t a n t c o r o l l a r y o f t h i s f o c u s o n l a n g u a g…" at bounding box center [777, 409] width 1064 height 144
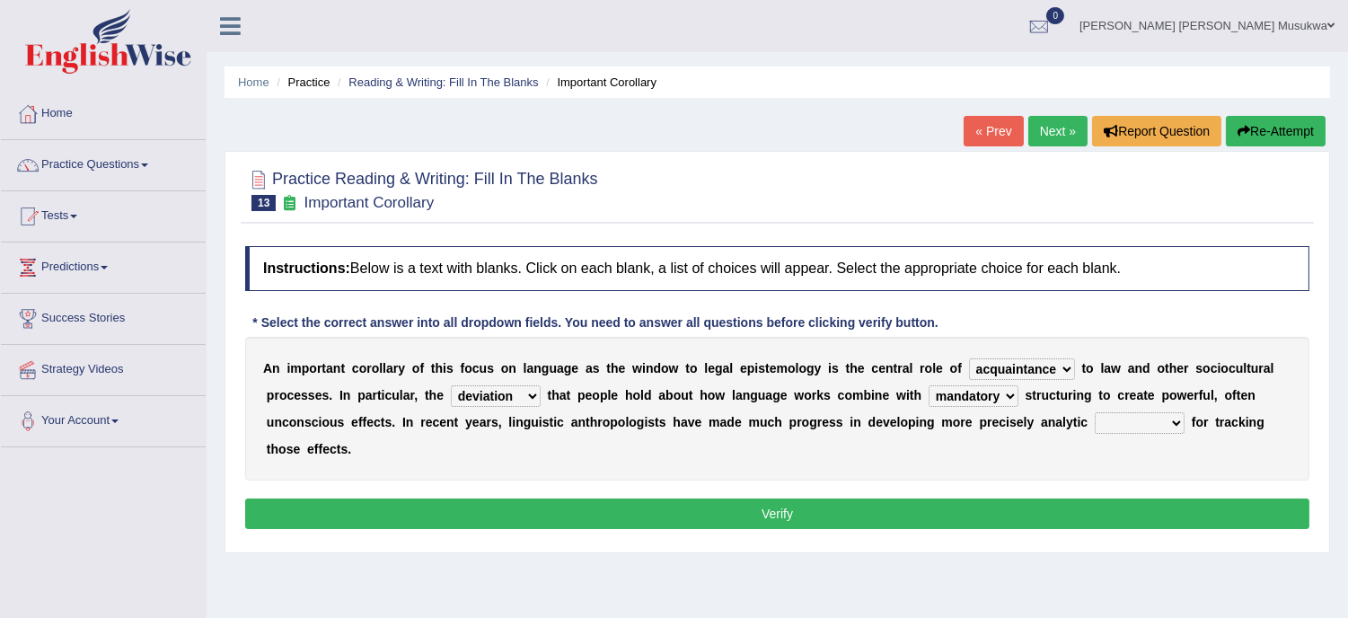
click at [1173, 417] on select "tools appetite albums stroke" at bounding box center [1140, 423] width 90 height 22
select select "tools"
click at [1095, 412] on select "tools appetite albums stroke" at bounding box center [1140, 423] width 90 height 22
click at [763, 510] on button "Verify" at bounding box center [777, 513] width 1064 height 31
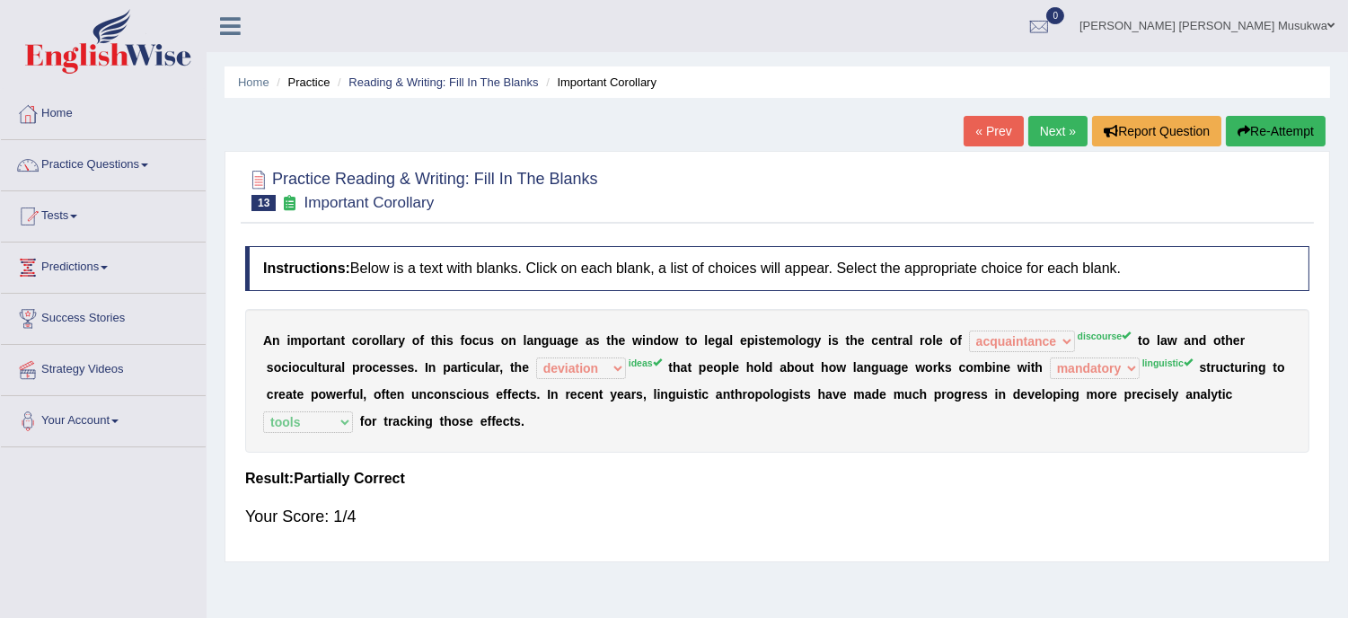
click at [1291, 129] on button "Re-Attempt" at bounding box center [1276, 131] width 100 height 31
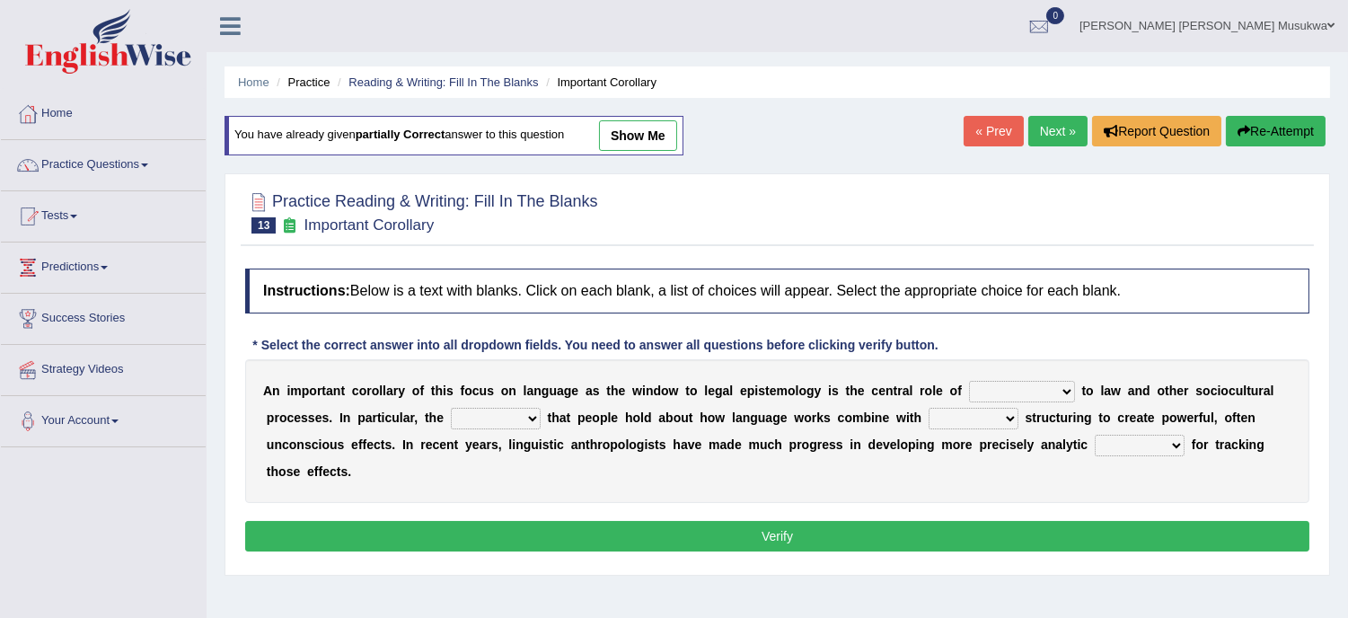
click at [1056, 388] on select "discourse epoch dialect acquaintance" at bounding box center [1022, 392] width 106 height 22
select select "discourse"
click at [969, 381] on select "discourse epoch dialect acquaintance" at bounding box center [1022, 392] width 106 height 22
click at [527, 417] on select "deviation besmirch consent ideas" at bounding box center [496, 419] width 90 height 22
select select "ideas"
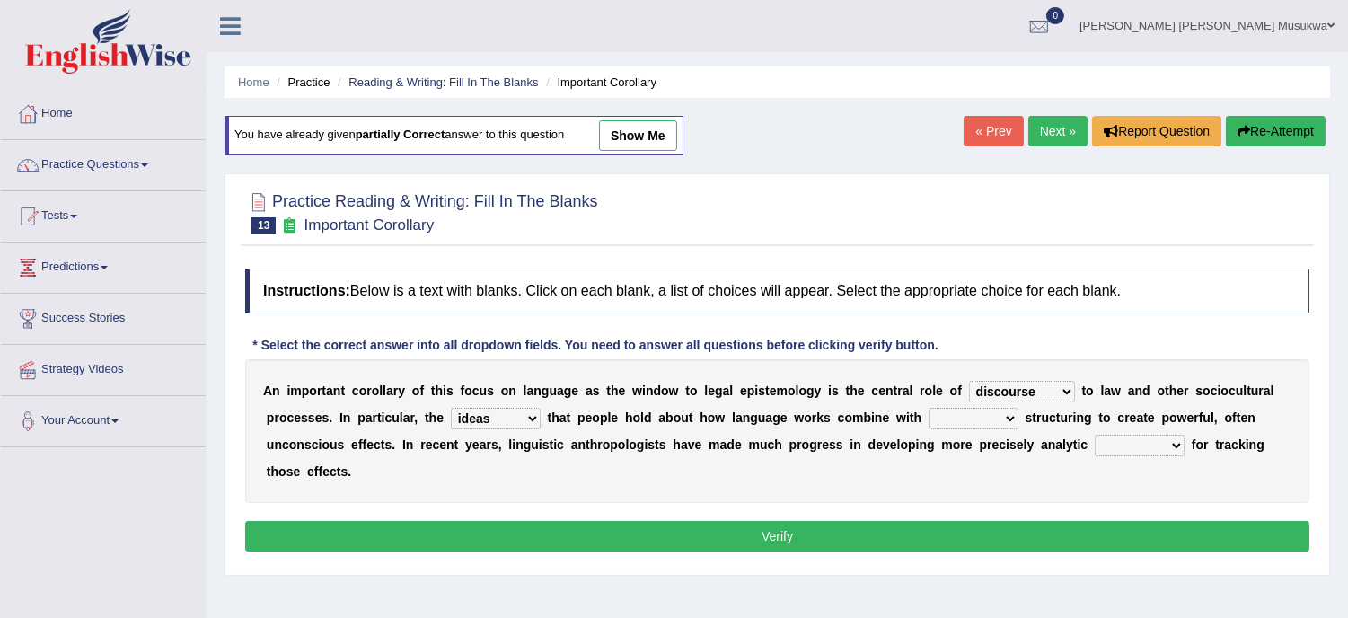
click at [451, 408] on select "deviation besmirch consent ideas" at bounding box center [496, 419] width 90 height 22
click at [847, 416] on b "o" at bounding box center [848, 417] width 8 height 14
click at [827, 352] on div "* Select the correct answer into all dropdown fields. You need to answer all qu…" at bounding box center [595, 345] width 701 height 19
click at [1009, 413] on select "mandatory linguistic legitimate customary" at bounding box center [974, 419] width 90 height 22
select select "linguistic"
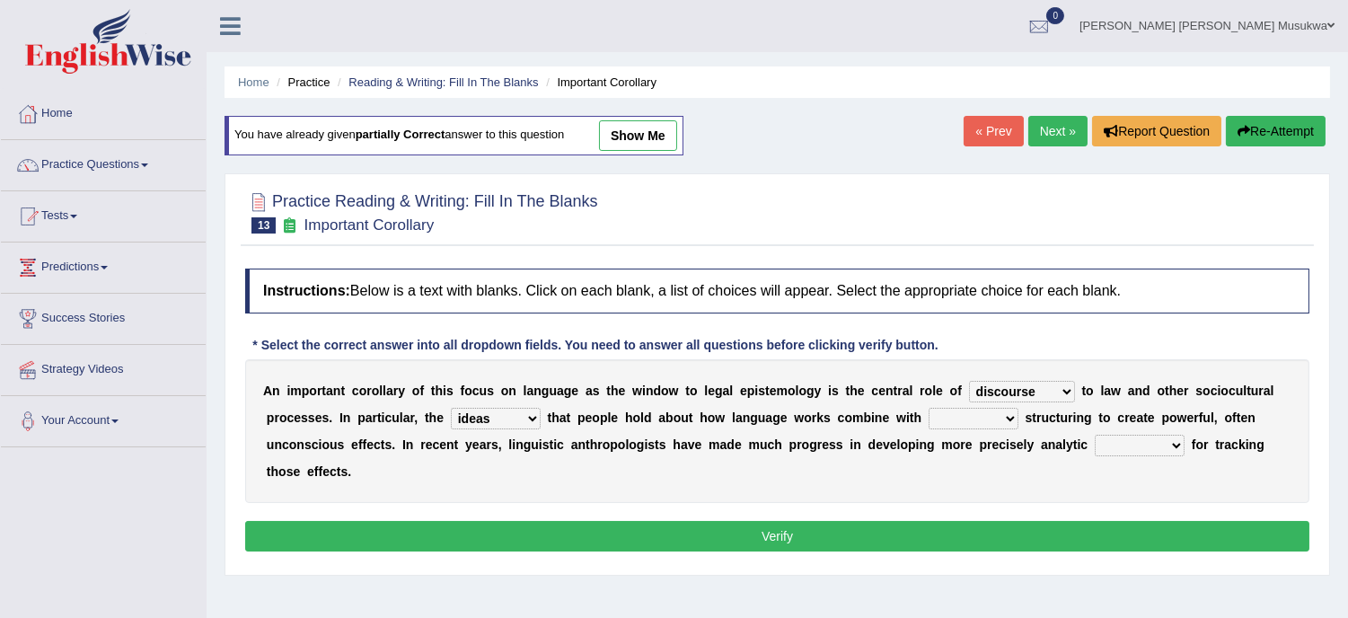
click at [929, 408] on select "mandatory linguistic legitimate customary" at bounding box center [974, 419] width 90 height 22
click at [1177, 436] on select "tools appetite albums stroke" at bounding box center [1140, 446] width 90 height 22
select select "tools"
click at [1095, 435] on select "tools appetite albums stroke" at bounding box center [1140, 446] width 90 height 22
click at [774, 546] on button "Verify" at bounding box center [777, 536] width 1064 height 31
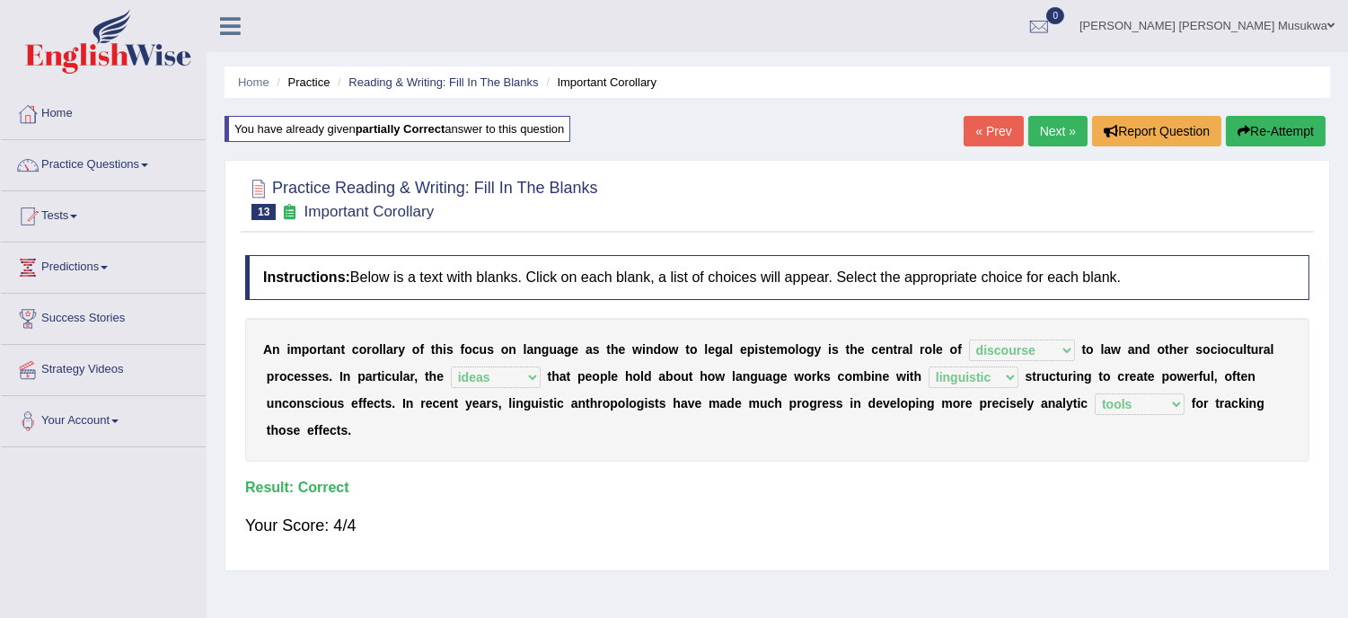
click at [1057, 136] on link "Next »" at bounding box center [1057, 131] width 59 height 31
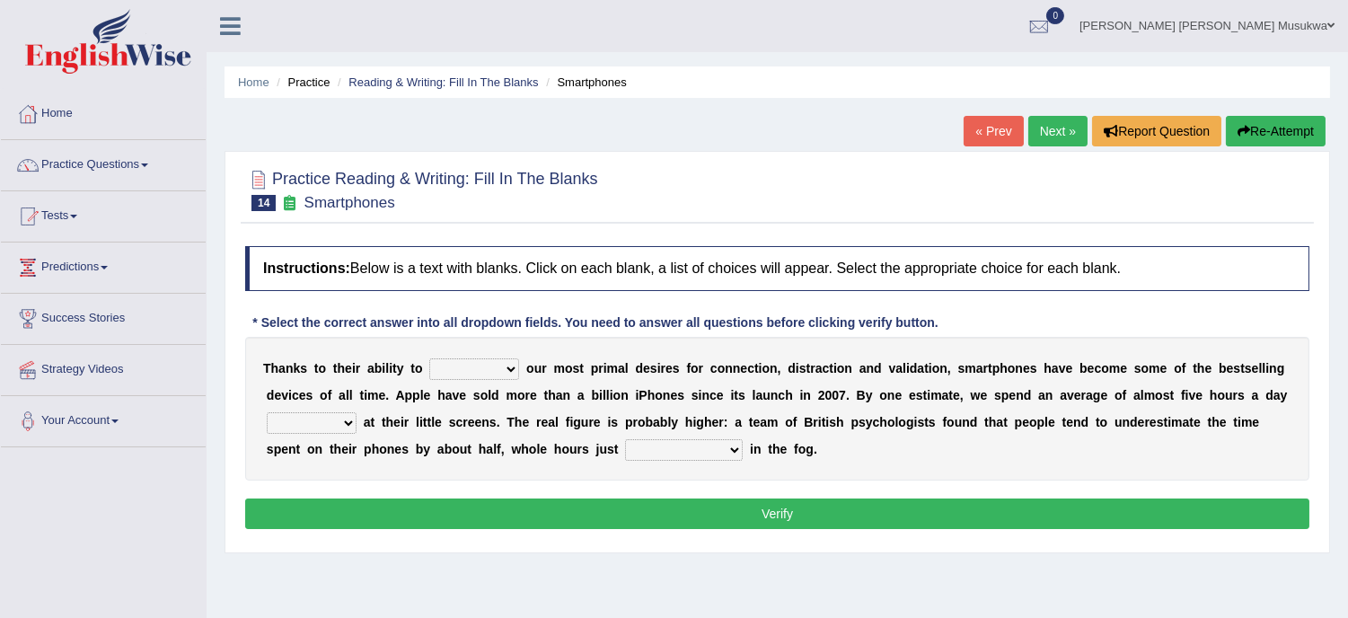
click at [1057, 136] on link "Next »" at bounding box center [1057, 131] width 59 height 31
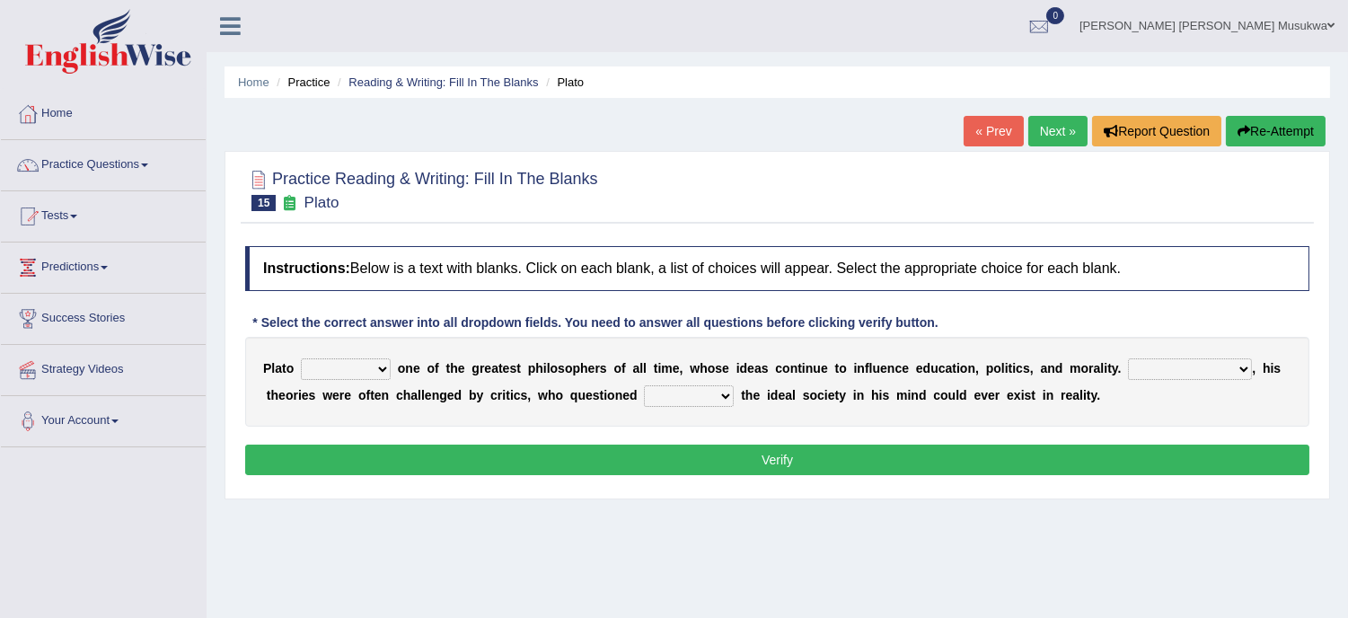
click at [991, 121] on link "« Prev" at bounding box center [993, 131] width 59 height 31
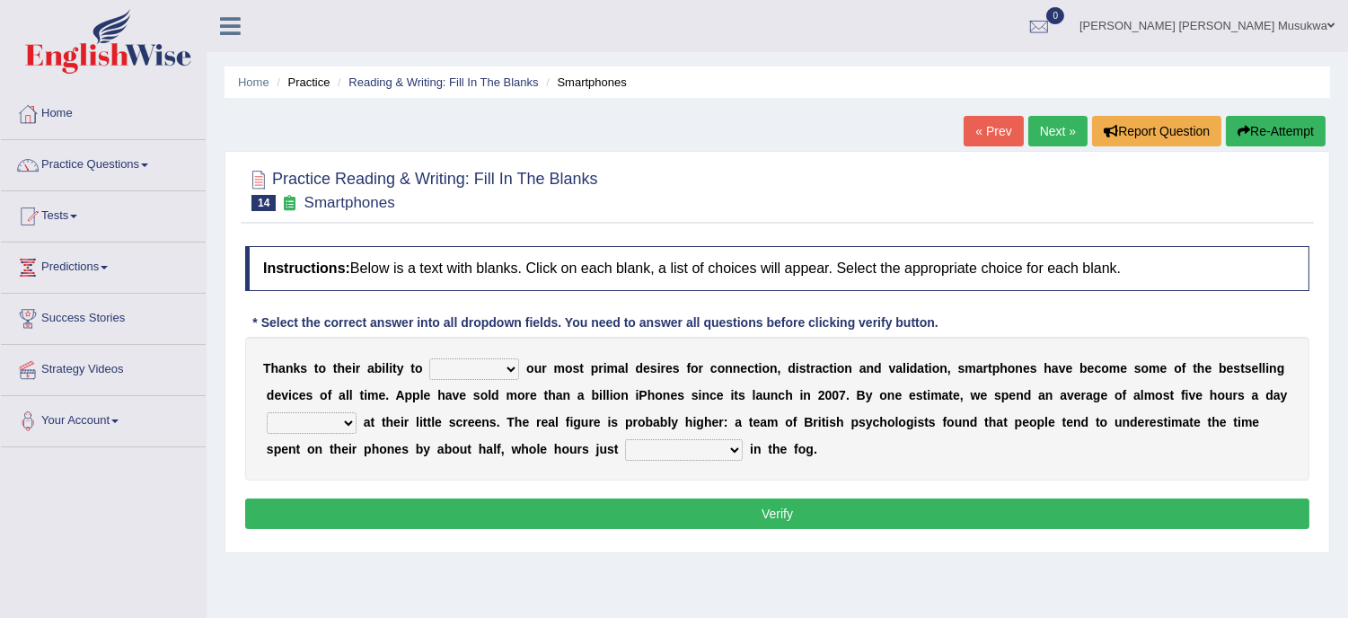
click at [508, 366] on select "hijack describe sharpen conserve" at bounding box center [474, 369] width 90 height 22
click at [506, 382] on div "T h a n k s t o t h e i r a b i l i t y t o hijack describe sharpen conserve o …" at bounding box center [777, 409] width 1064 height 144
click at [507, 375] on select "hijack describe sharpen conserve" at bounding box center [474, 369] width 90 height 22
select select "describe"
click at [429, 358] on select "hijack describe sharpen conserve" at bounding box center [474, 369] width 90 height 22
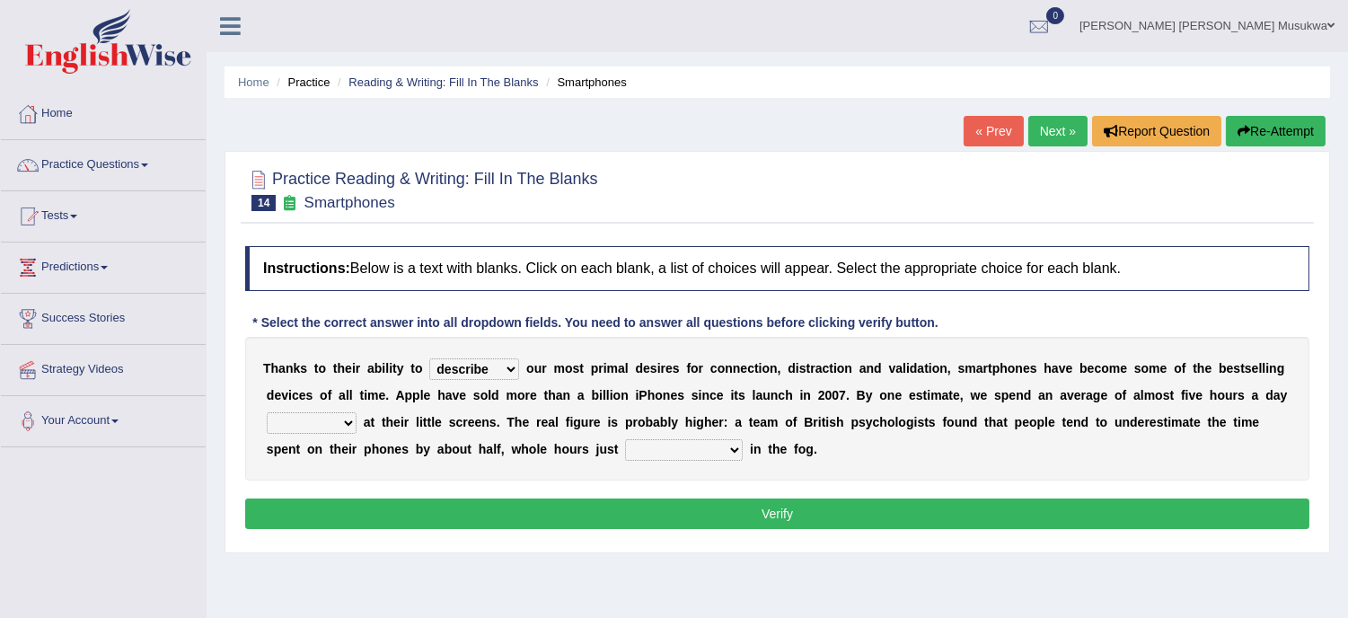
click at [345, 423] on select "watching waggling snoring staring" at bounding box center [312, 423] width 90 height 22
click at [267, 412] on select "watching waggling snoring staring" at bounding box center [312, 423] width 90 height 22
drag, startPoint x: 343, startPoint y: 428, endPoint x: 333, endPoint y: 461, distance: 34.7
click at [333, 461] on div "T h a n k s t o t h e i r a b i l i t y t o hijack describe sharpen conserve o …" at bounding box center [777, 409] width 1064 height 144
click at [343, 419] on select "watching waggling snoring staring" at bounding box center [312, 423] width 90 height 22
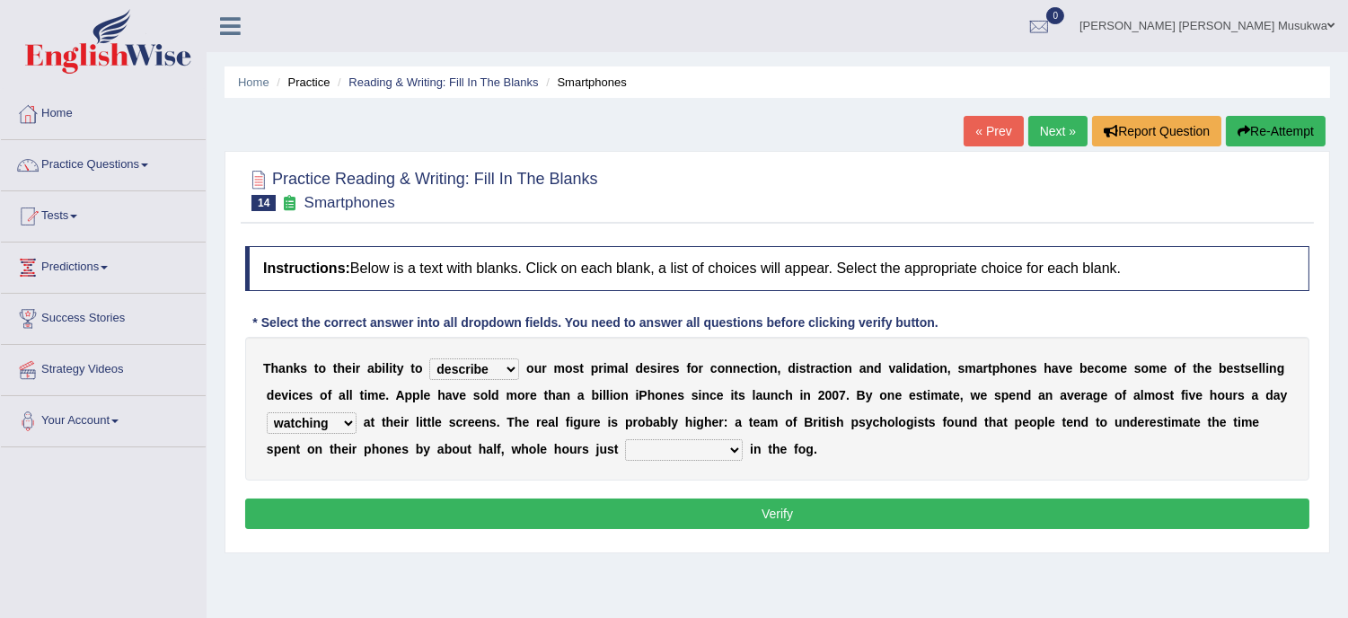
select select "staring"
click at [267, 412] on select "watching waggling snoring staring" at bounding box center [312, 423] width 90 height 22
click at [323, 535] on div "Instructions: Below is a text with blanks. Click on each blank, a list of choic…" at bounding box center [777, 390] width 1073 height 306
click at [732, 445] on select "has evaporated evaporating evaporate evaporates" at bounding box center [684, 450] width 118 height 22
select select "evaporate"
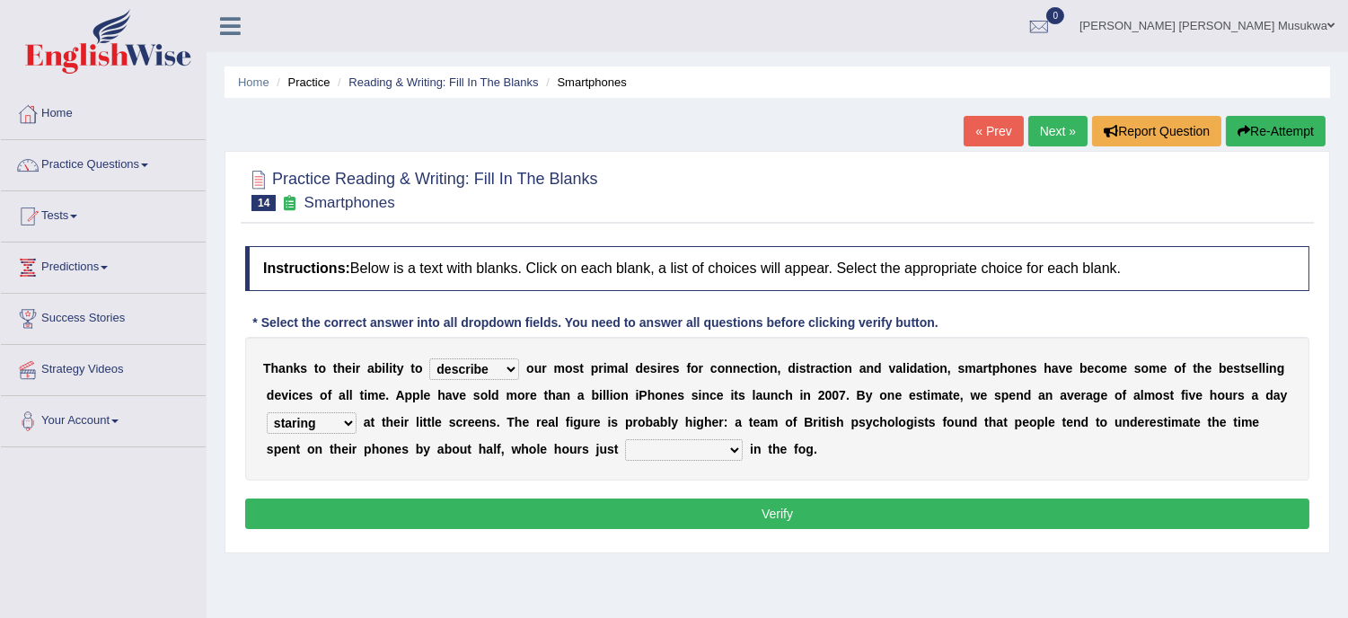
click at [625, 439] on select "has evaporated evaporating evaporate evaporates" at bounding box center [684, 450] width 118 height 22
click at [796, 515] on button "Verify" at bounding box center [777, 513] width 1064 height 31
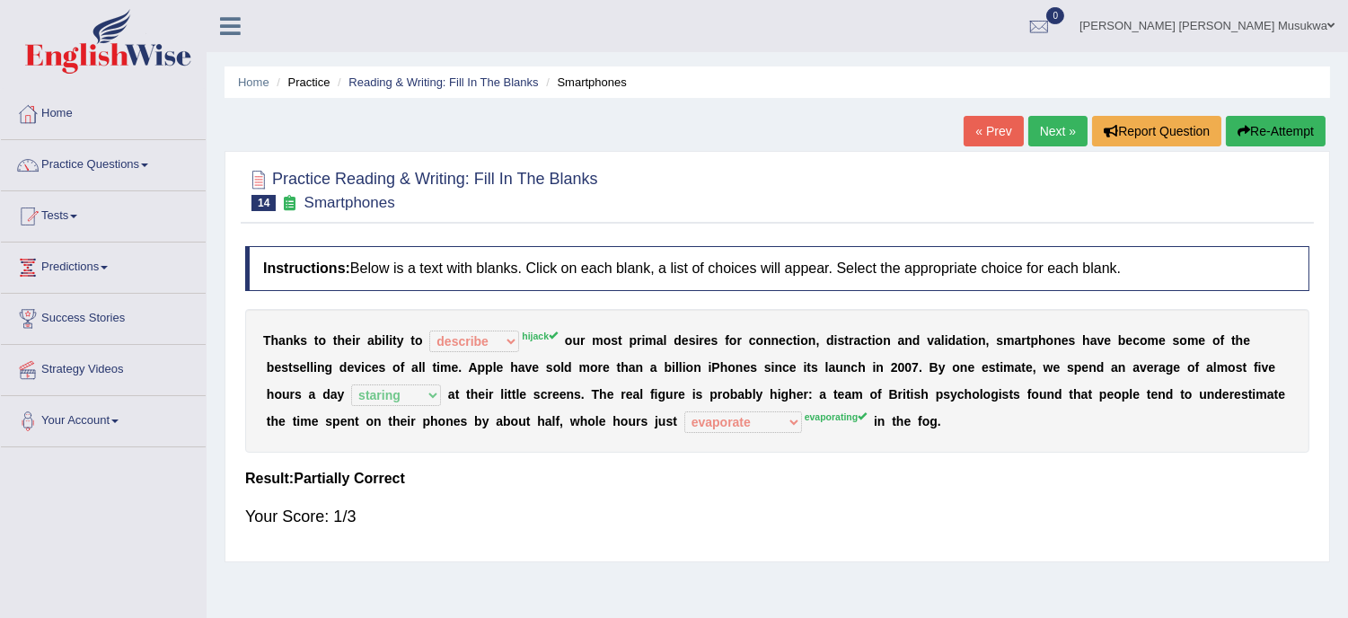
click at [1302, 137] on button "Re-Attempt" at bounding box center [1276, 131] width 100 height 31
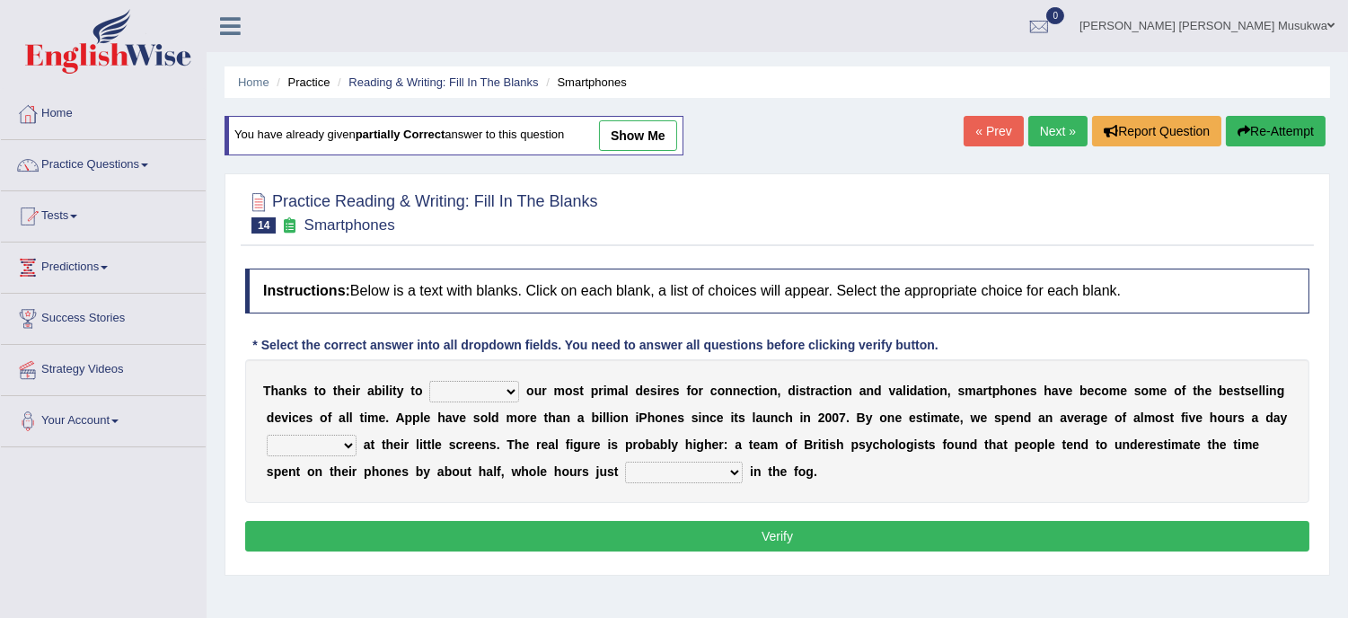
click at [501, 386] on select "hijack describe sharpen conserve" at bounding box center [474, 392] width 90 height 22
select select "hijack"
click at [429, 381] on select "hijack describe sharpen conserve" at bounding box center [474, 392] width 90 height 22
click at [346, 443] on select "watching waggling snoring staring" at bounding box center [312, 446] width 90 height 22
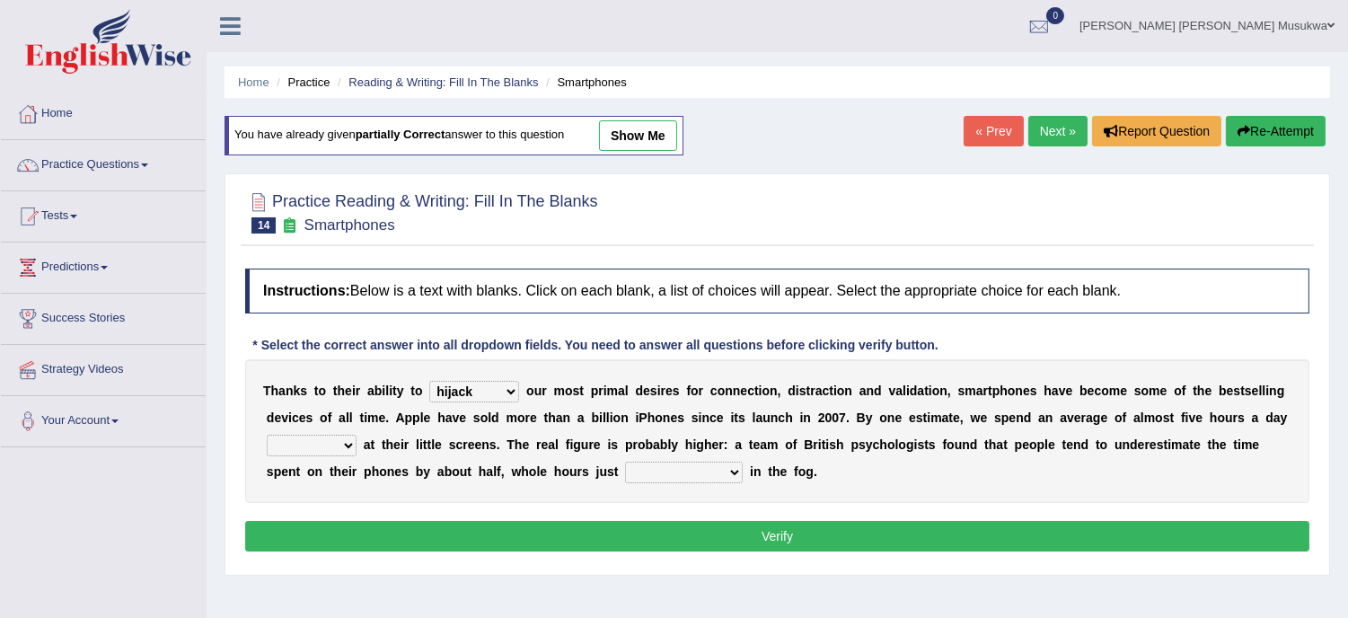
click at [346, 443] on select "watching waggling snoring staring" at bounding box center [312, 446] width 90 height 22
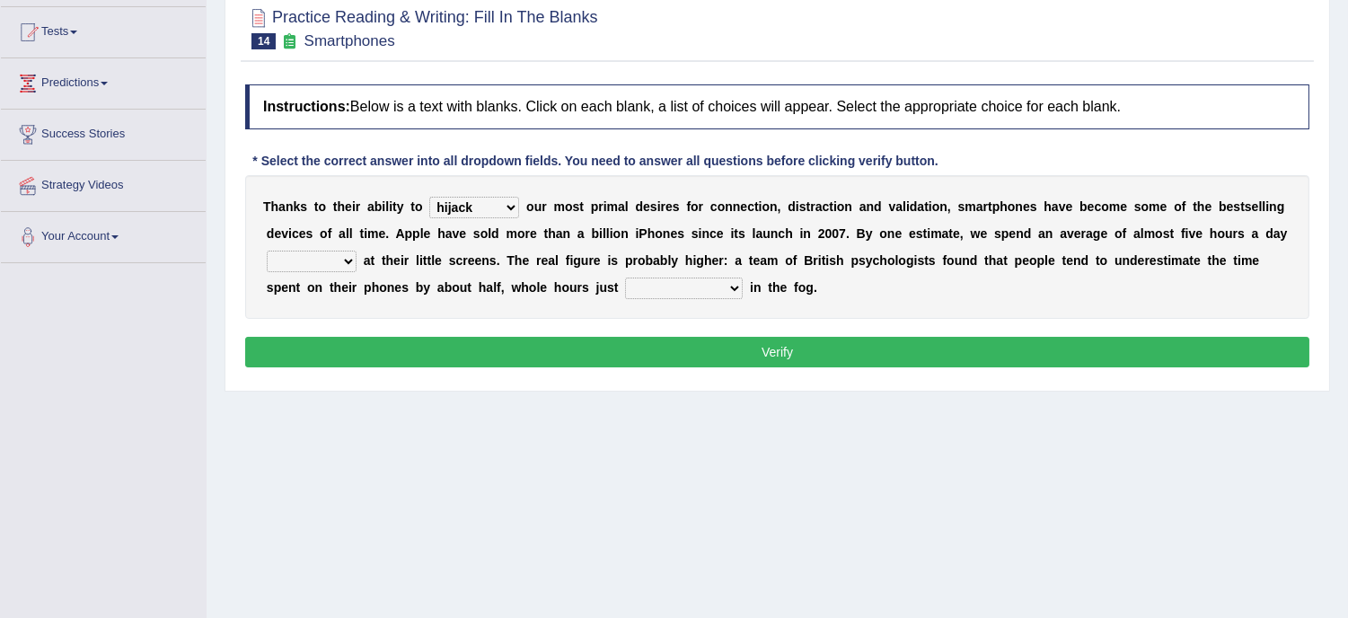
scroll to position [164, 0]
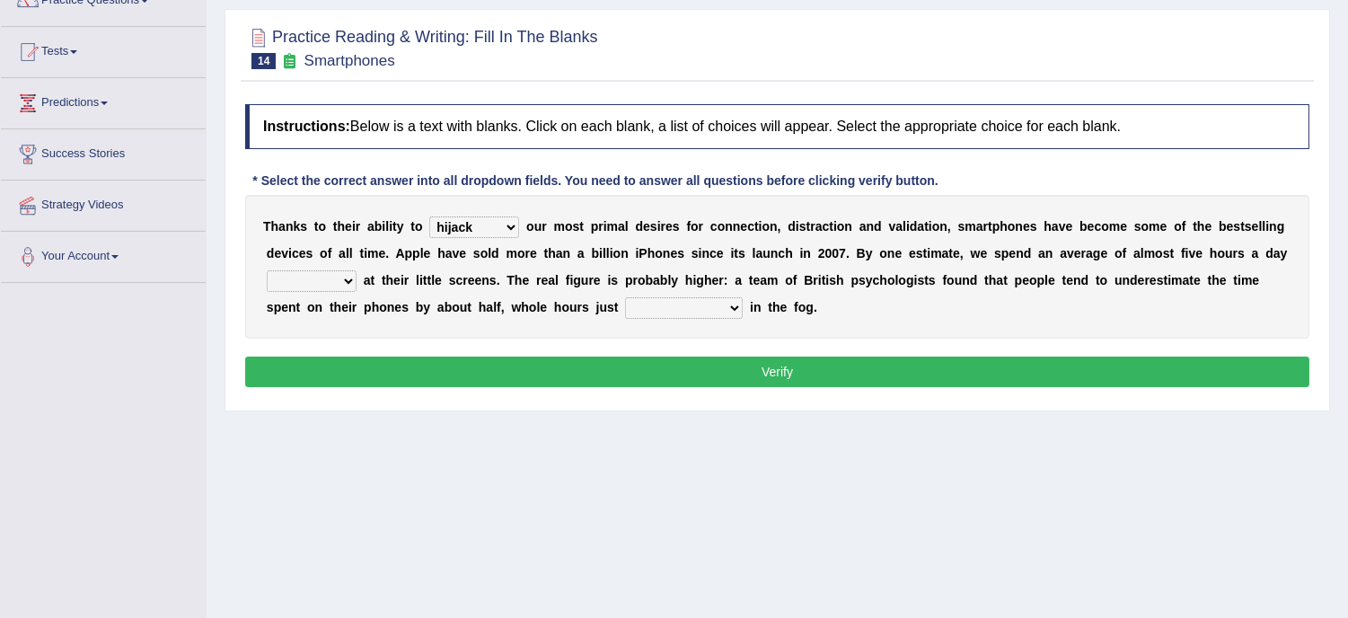
click at [804, 192] on div "Instructions: Below is a text with blanks. Click on each blank, a list of choic…" at bounding box center [777, 248] width 1073 height 306
click at [343, 270] on select "watching waggling snoring staring" at bounding box center [312, 281] width 90 height 22
select select "staring"
click at [267, 270] on select "watching waggling snoring staring" at bounding box center [312, 281] width 90 height 22
click at [741, 300] on select "has evaporated evaporating evaporate evaporates" at bounding box center [684, 308] width 118 height 22
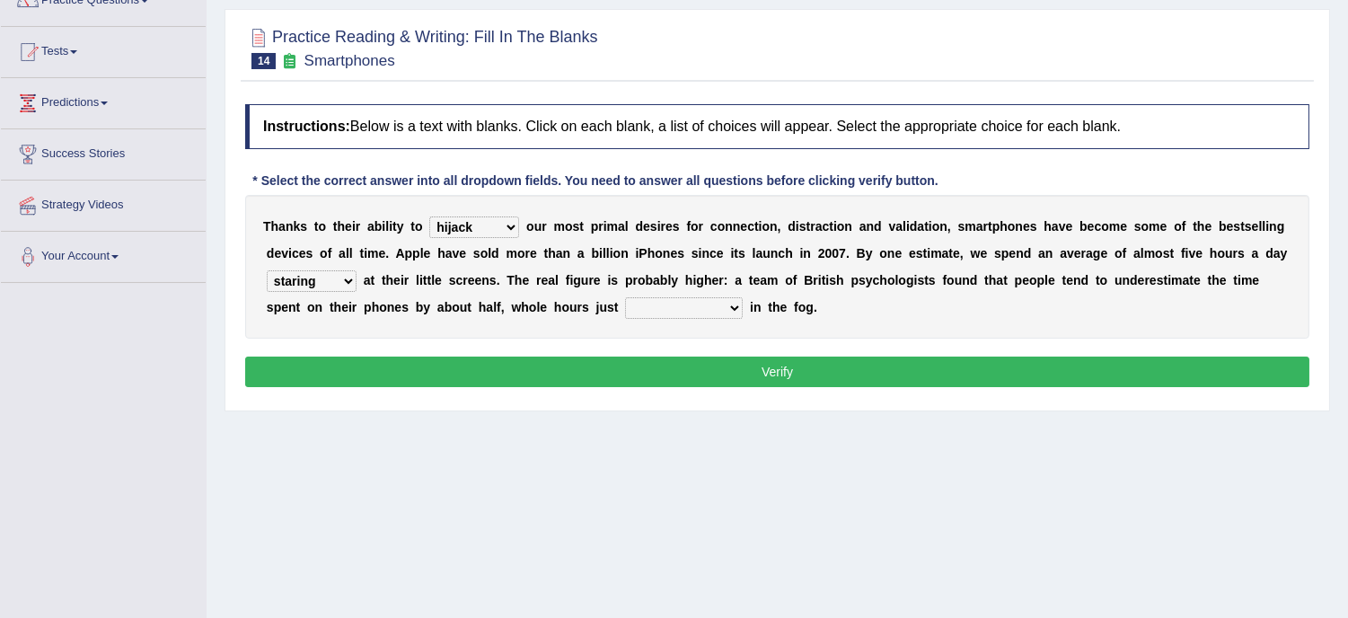
select select "has evaporated"
click at [625, 297] on select "has evaporated evaporating evaporate evaporates" at bounding box center [684, 308] width 118 height 22
click at [756, 370] on button "Verify" at bounding box center [777, 372] width 1064 height 31
